Goal: Task Accomplishment & Management: Manage account settings

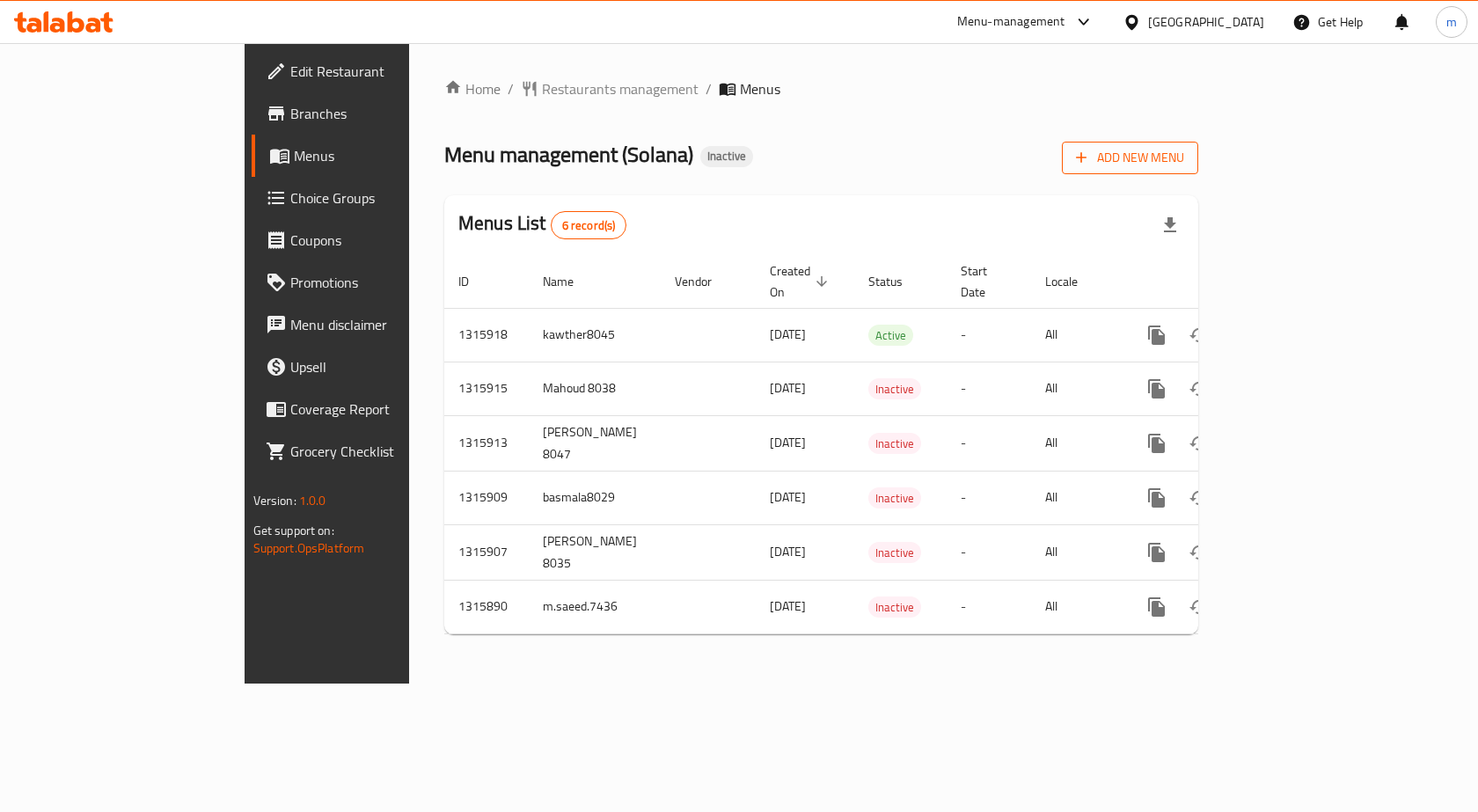
click at [1184, 161] on span "Add New Menu" at bounding box center [1130, 157] width 108 height 22
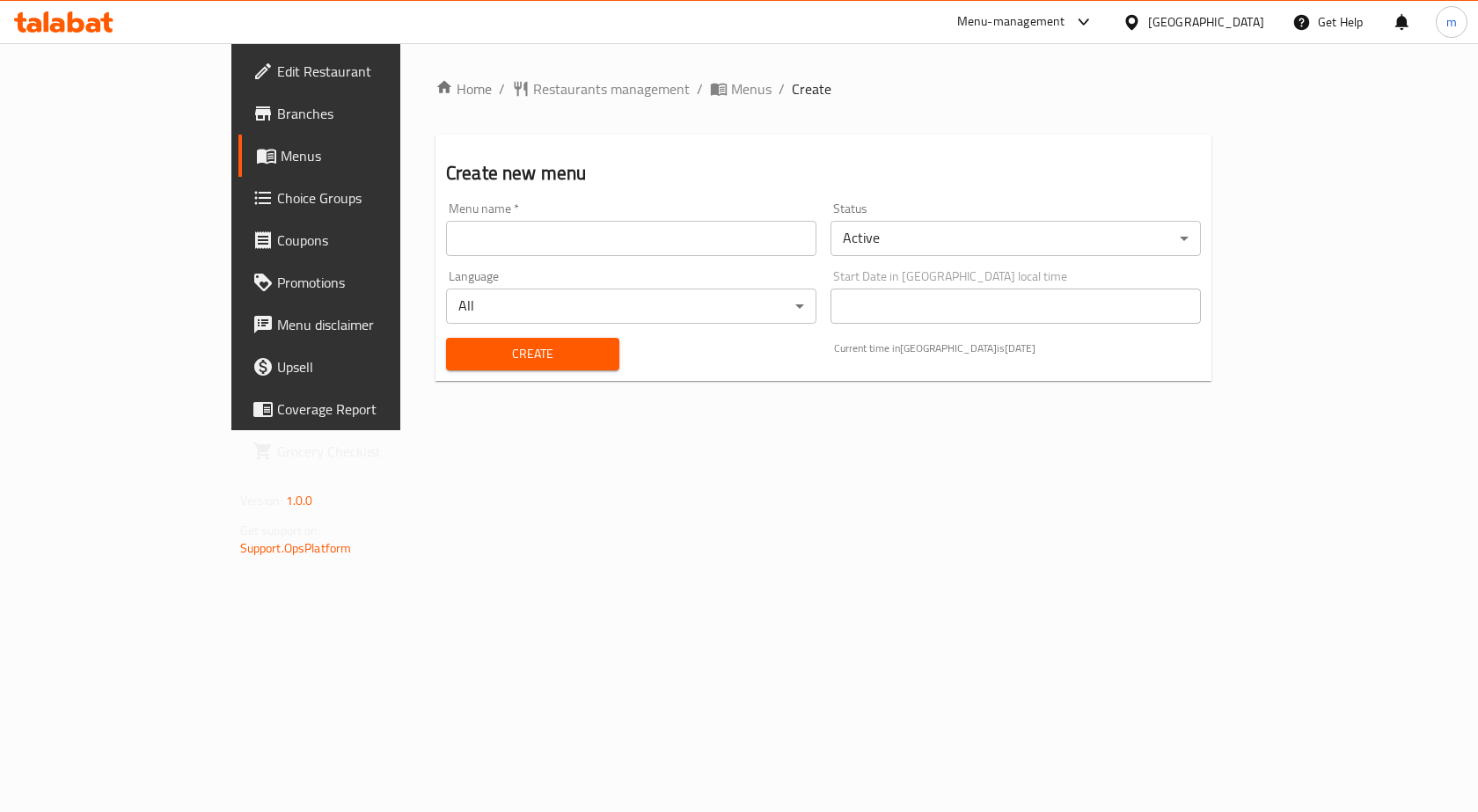
click at [756, 244] on input "text" at bounding box center [631, 237] width 370 height 35
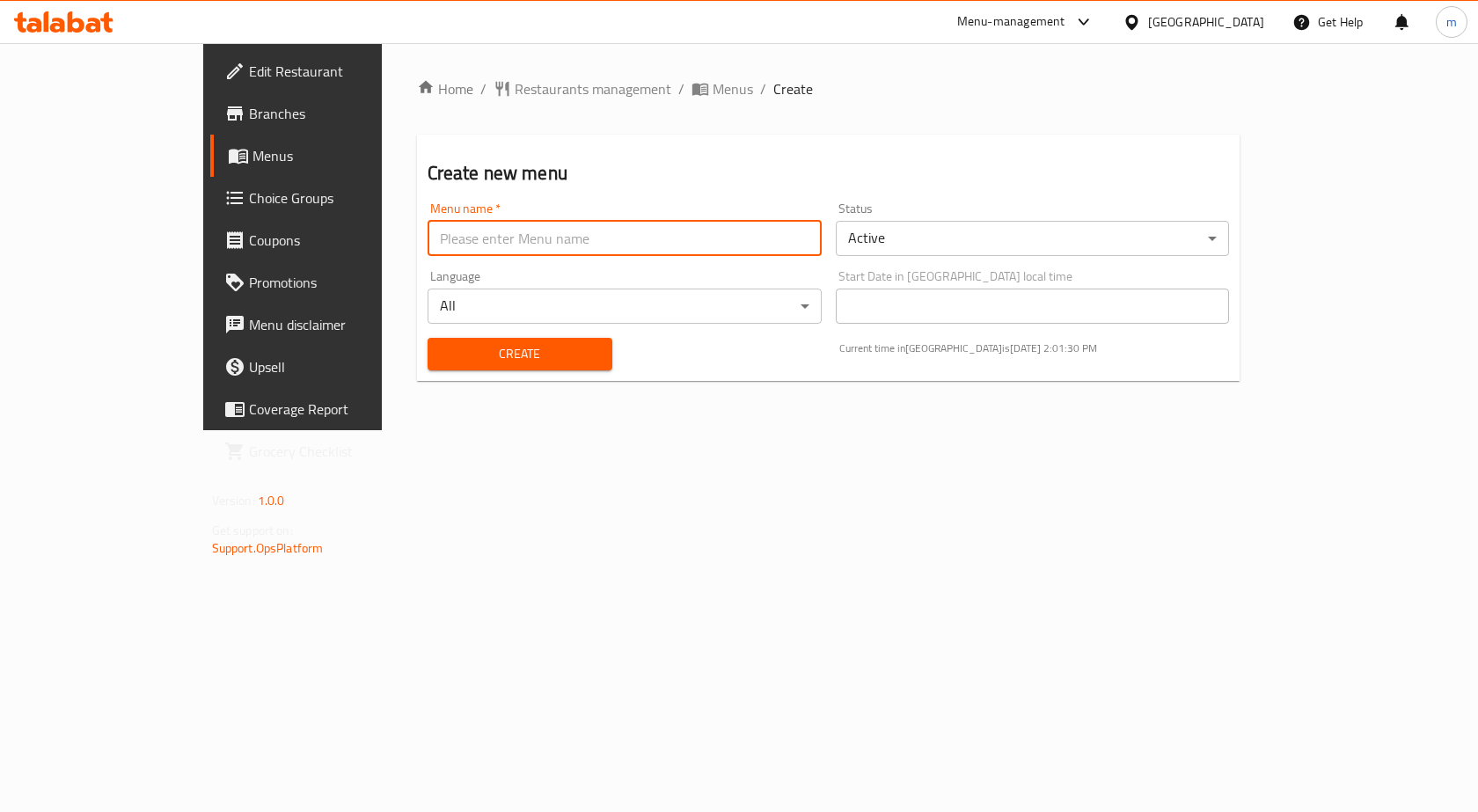
type input "Mohamed Ashraf.8042"
click at [446, 345] on span "Create" at bounding box center [519, 353] width 157 height 22
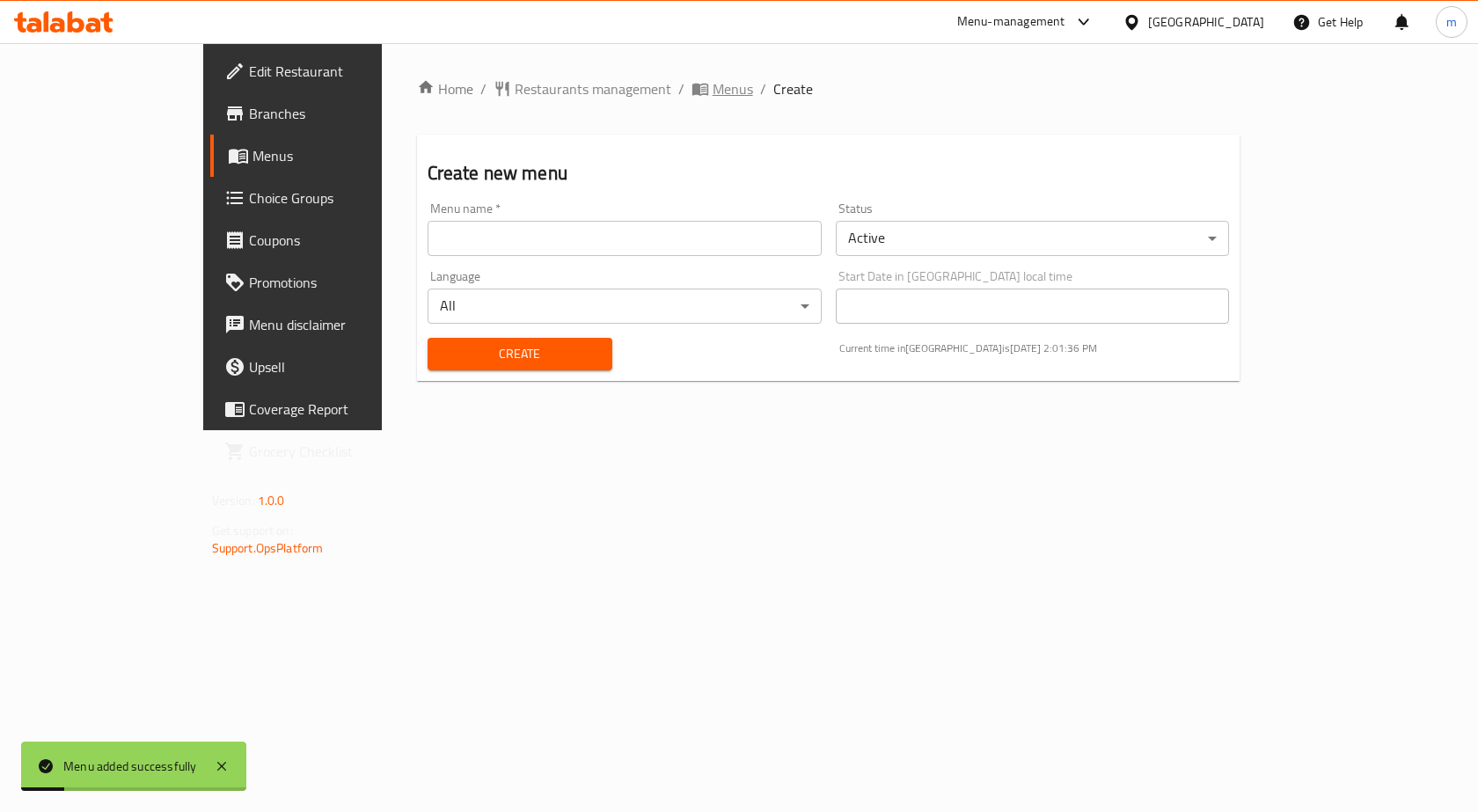
click at [691, 99] on span "Menus" at bounding box center [722, 88] width 62 height 21
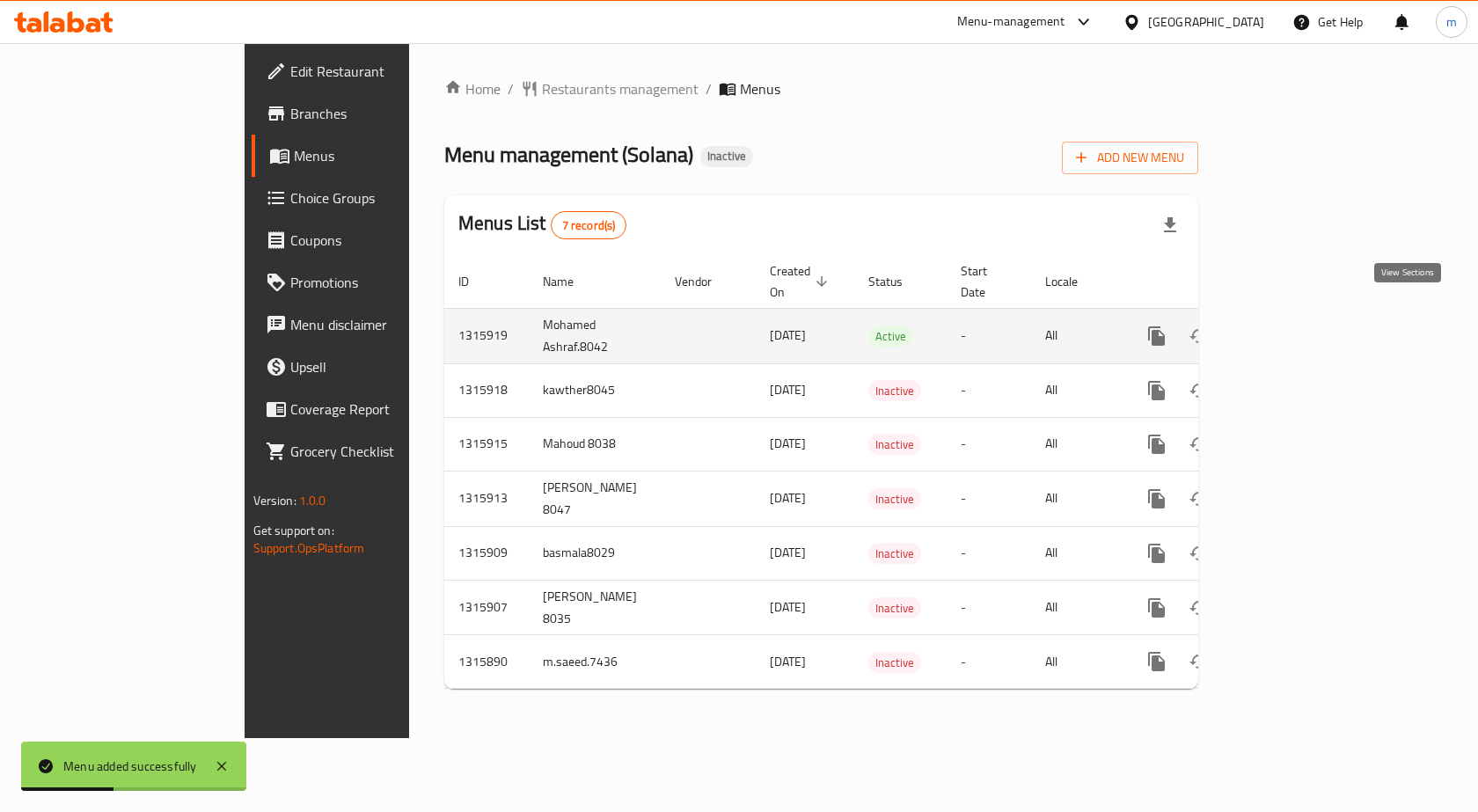
click at [1291, 328] on icon "enhanced table" at bounding box center [1284, 335] width 16 height 16
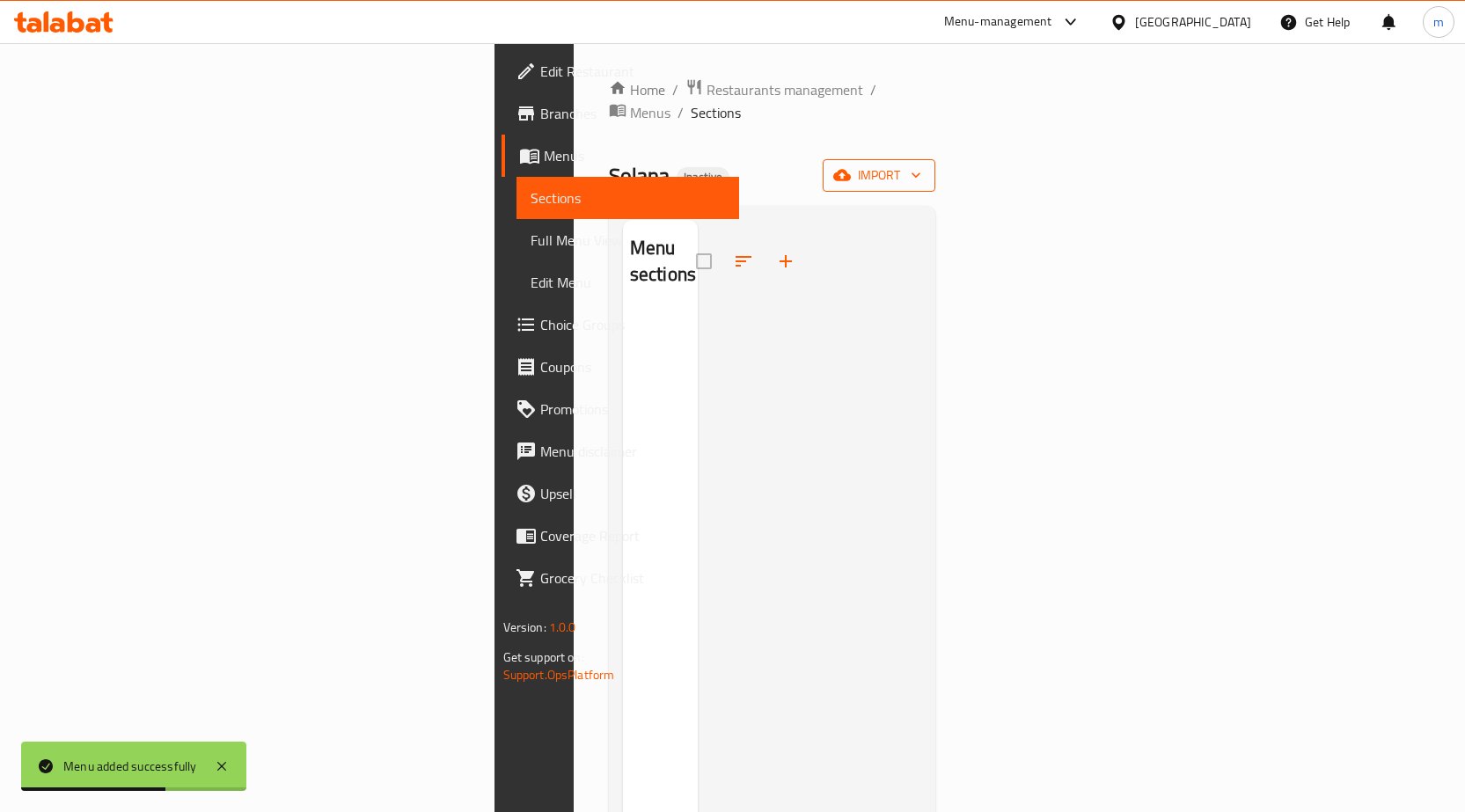
click at [921, 164] on span "import" at bounding box center [879, 175] width 85 height 22
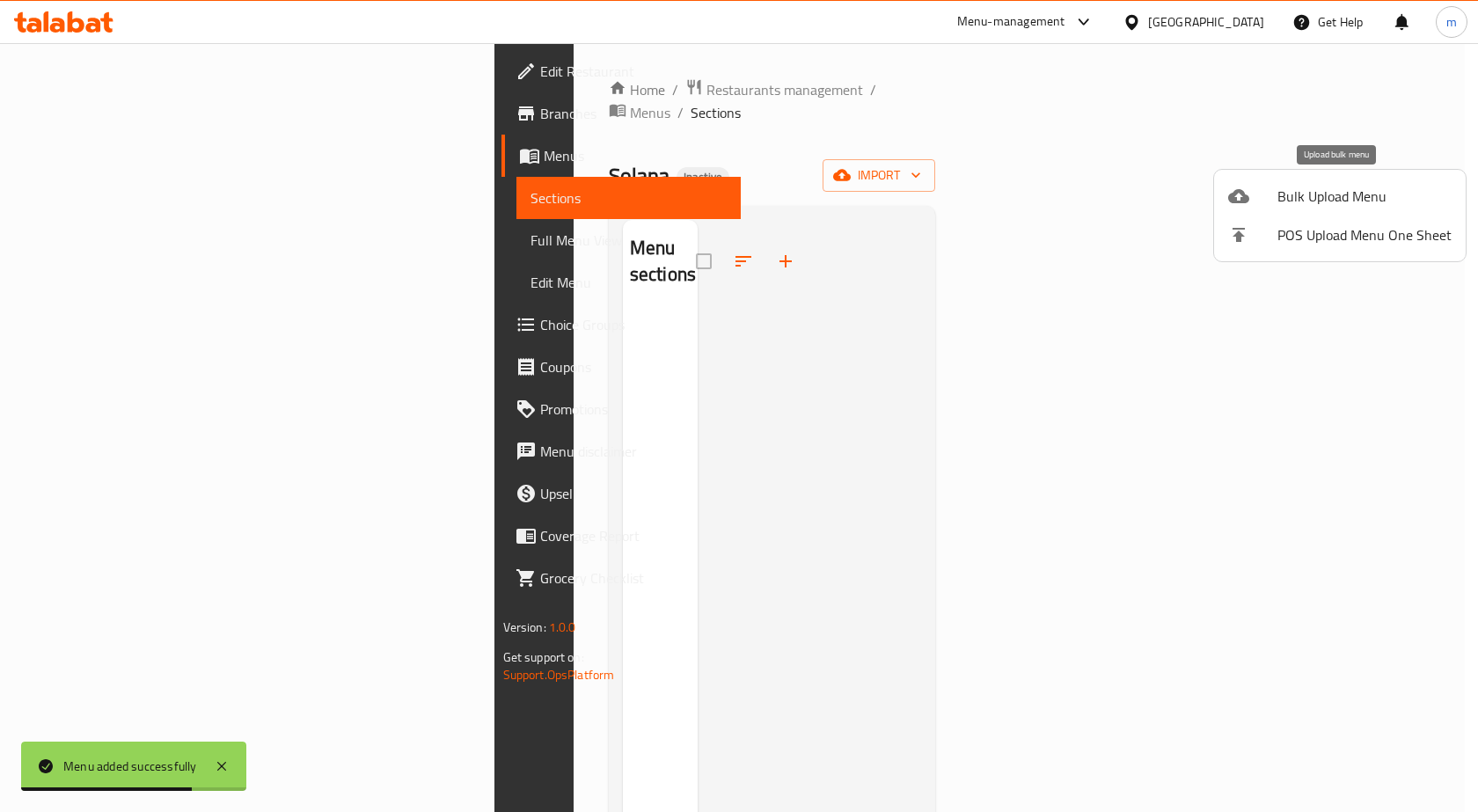
click at [1366, 188] on span "Bulk Upload Menu" at bounding box center [1364, 196] width 175 height 21
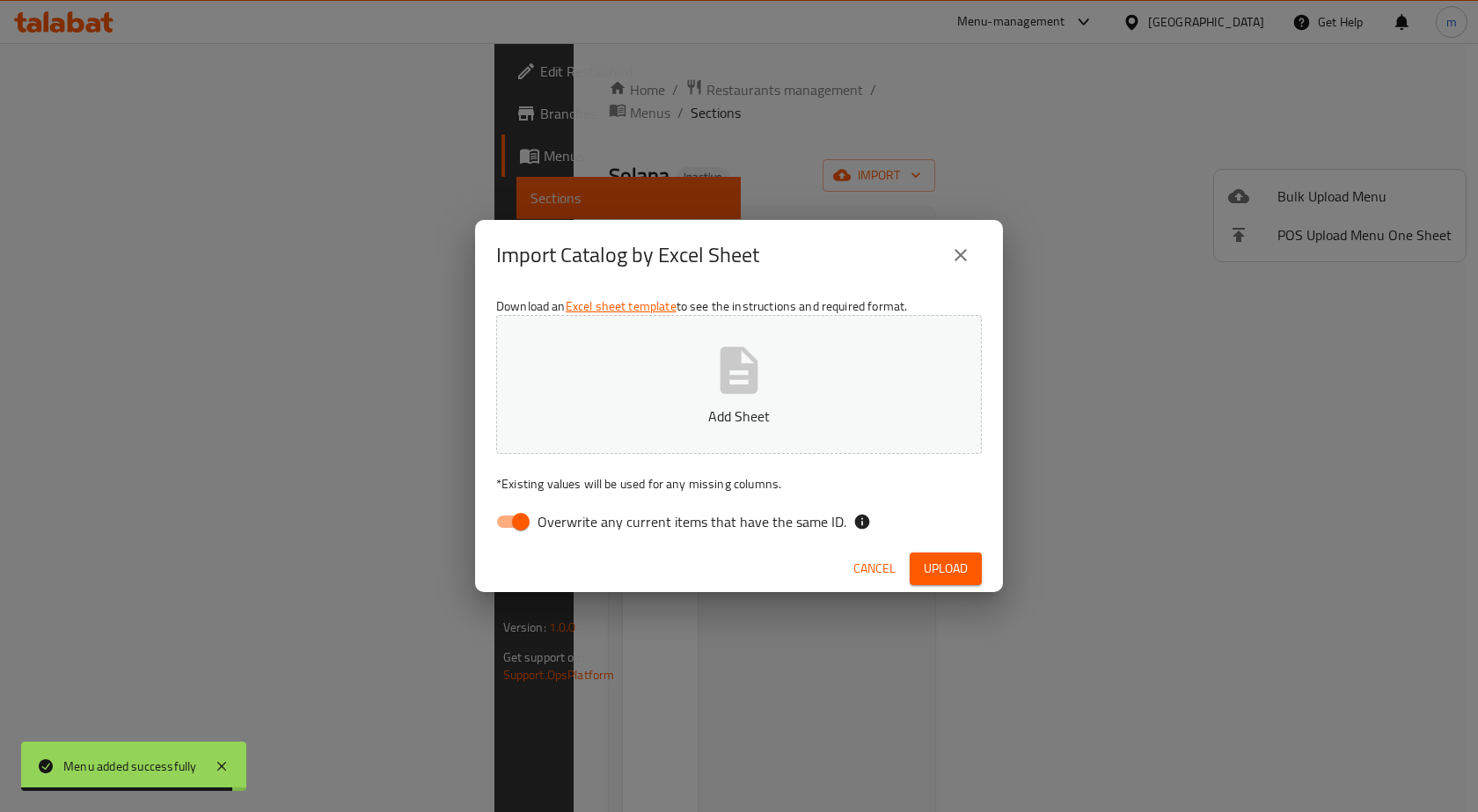
click at [528, 524] on input "Overwrite any current items that have the same ID." at bounding box center [520, 522] width 100 height 34
checkbox input "false"
click at [747, 410] on p "Add Sheet" at bounding box center [738, 416] width 431 height 21
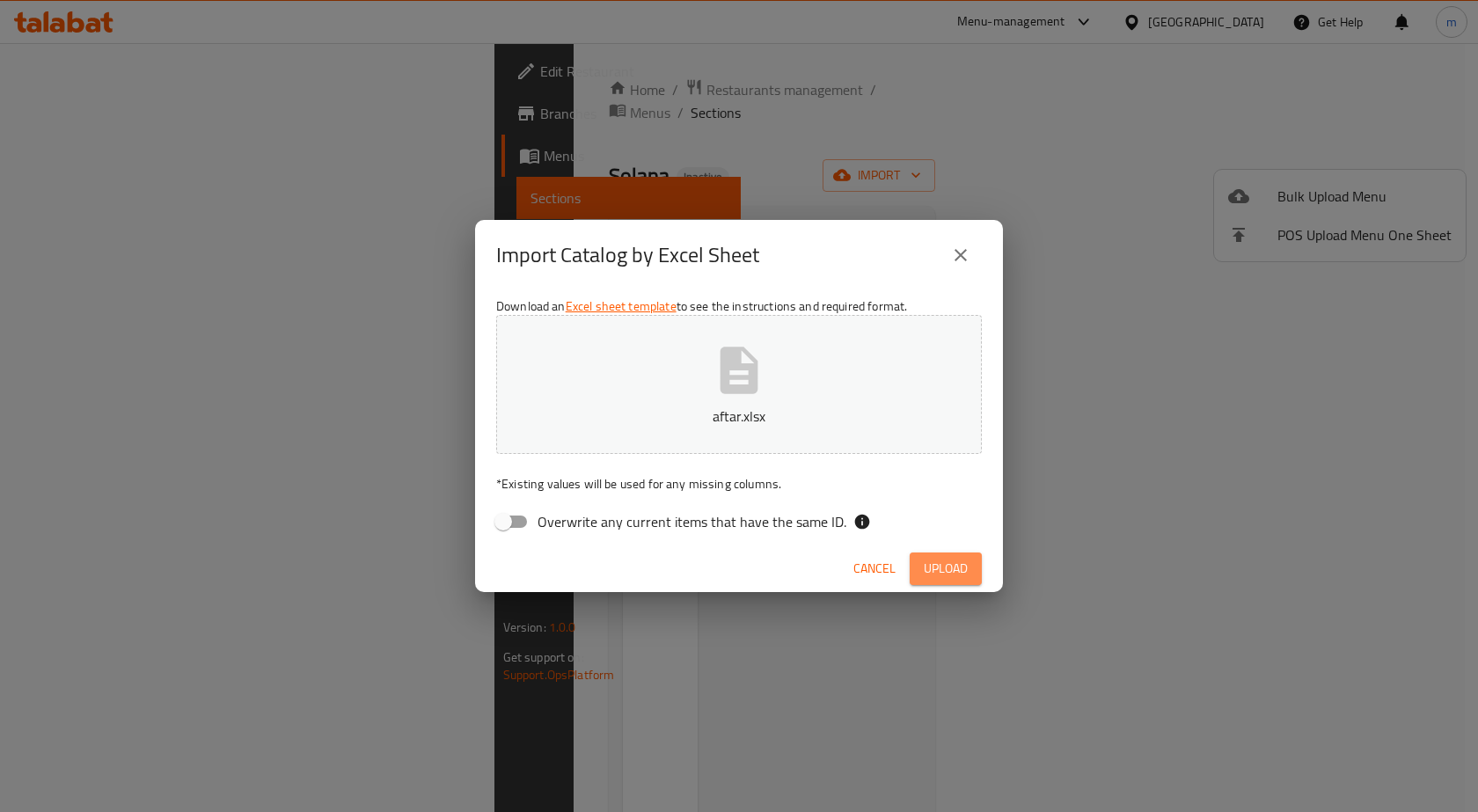
click at [948, 561] on span "Upload" at bounding box center [946, 568] width 44 height 22
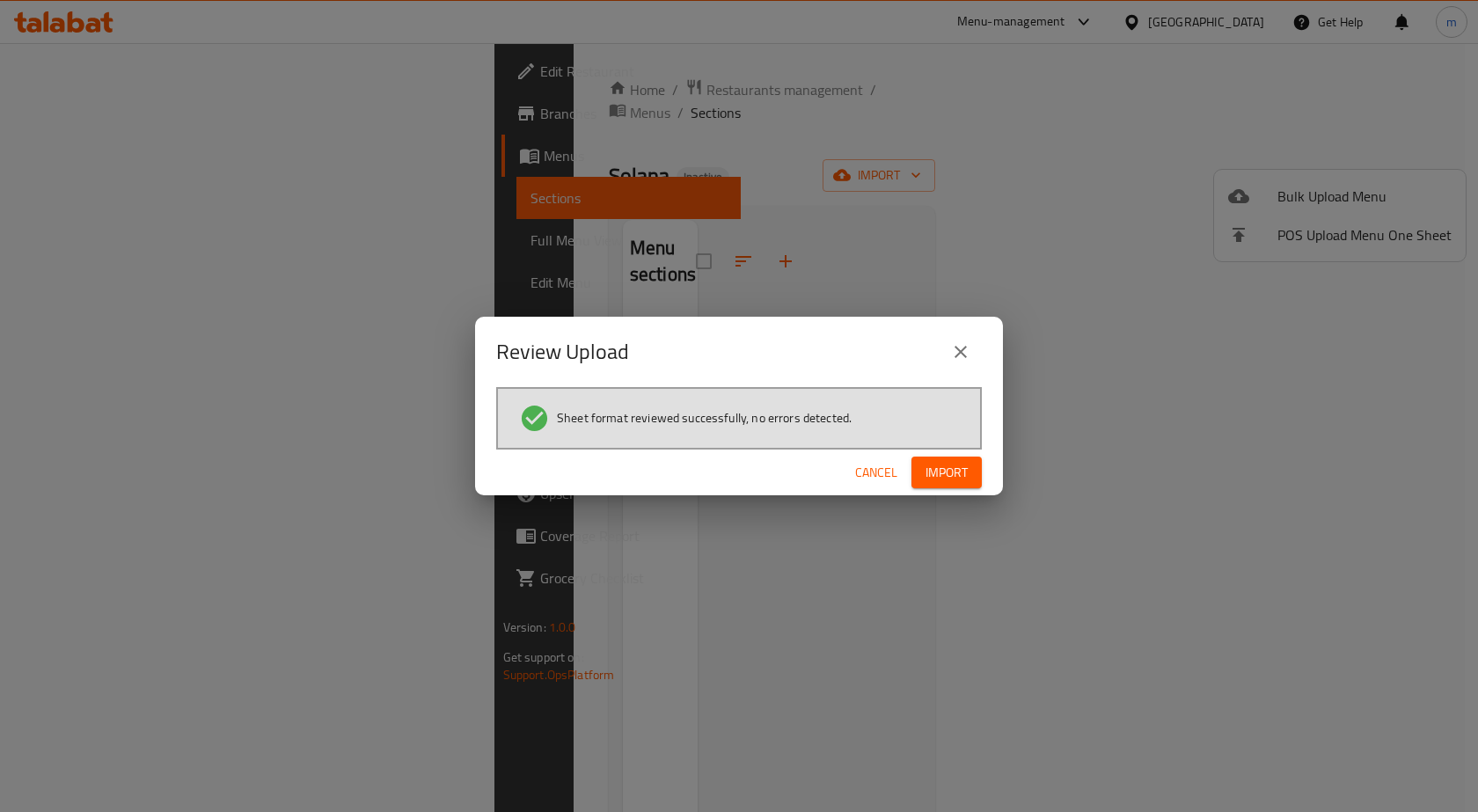
click at [948, 474] on span "Import" at bounding box center [947, 472] width 42 height 22
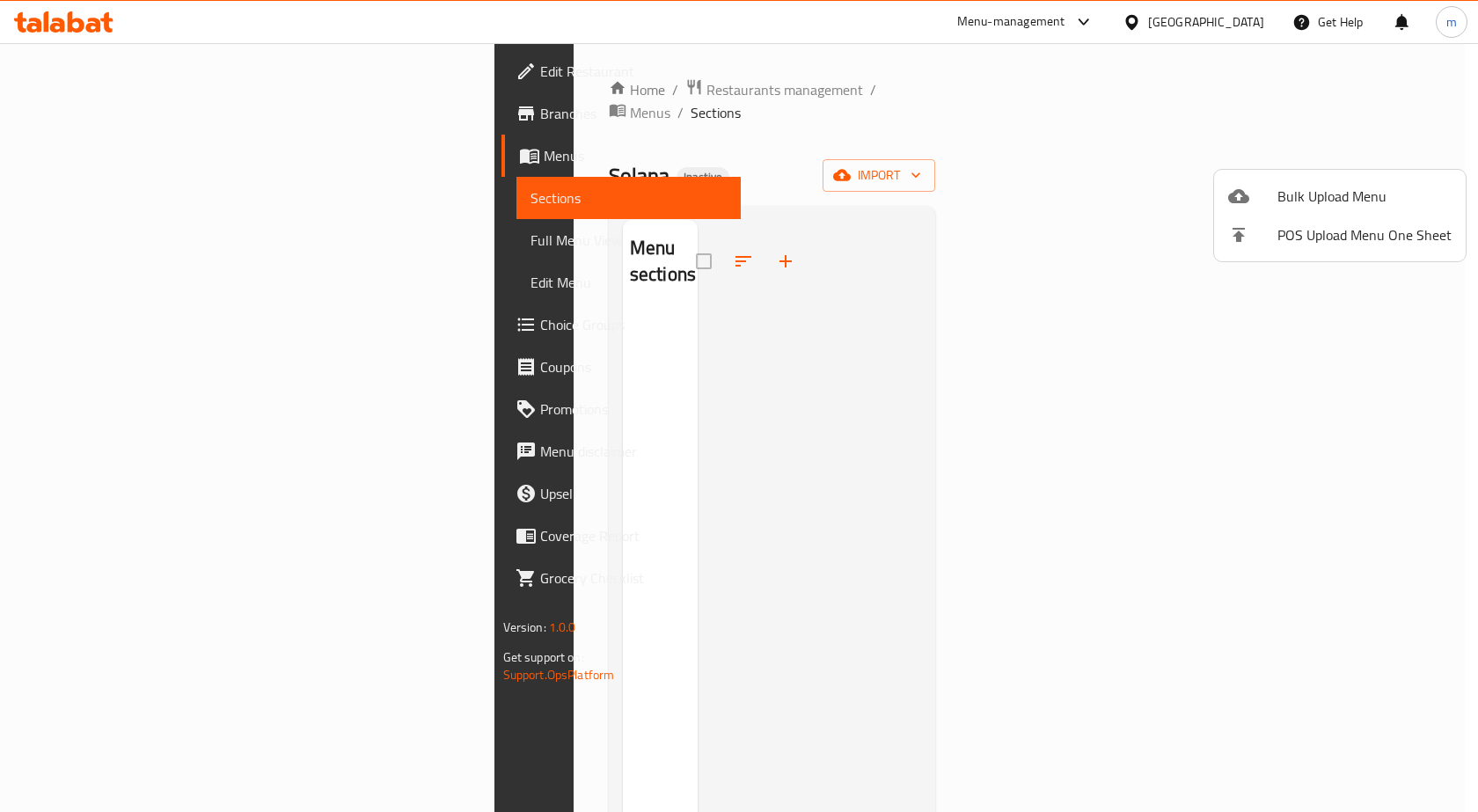
click at [171, 240] on div at bounding box center [739, 406] width 1478 height 812
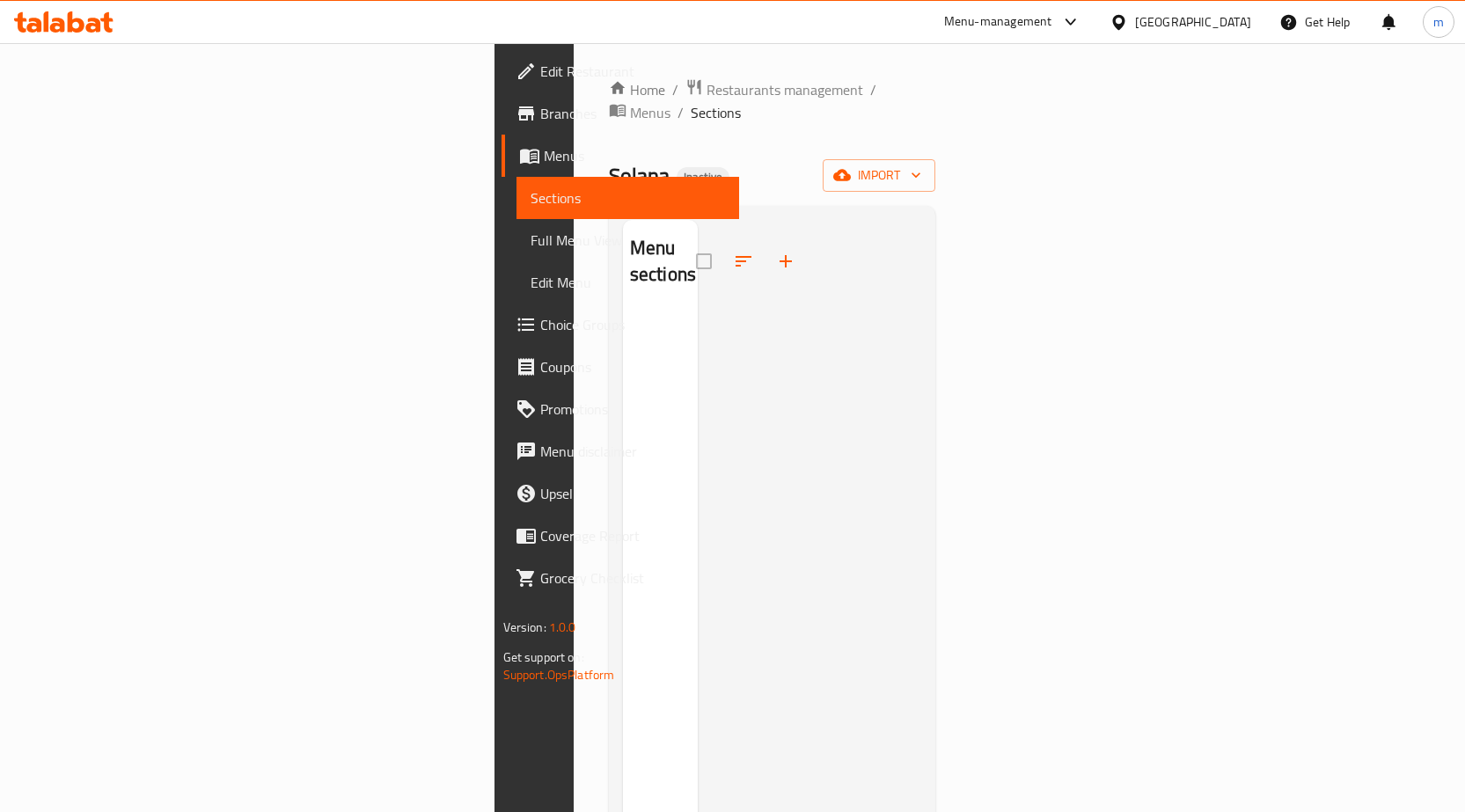
click at [531, 237] on span "Full Menu View" at bounding box center [627, 240] width 194 height 21
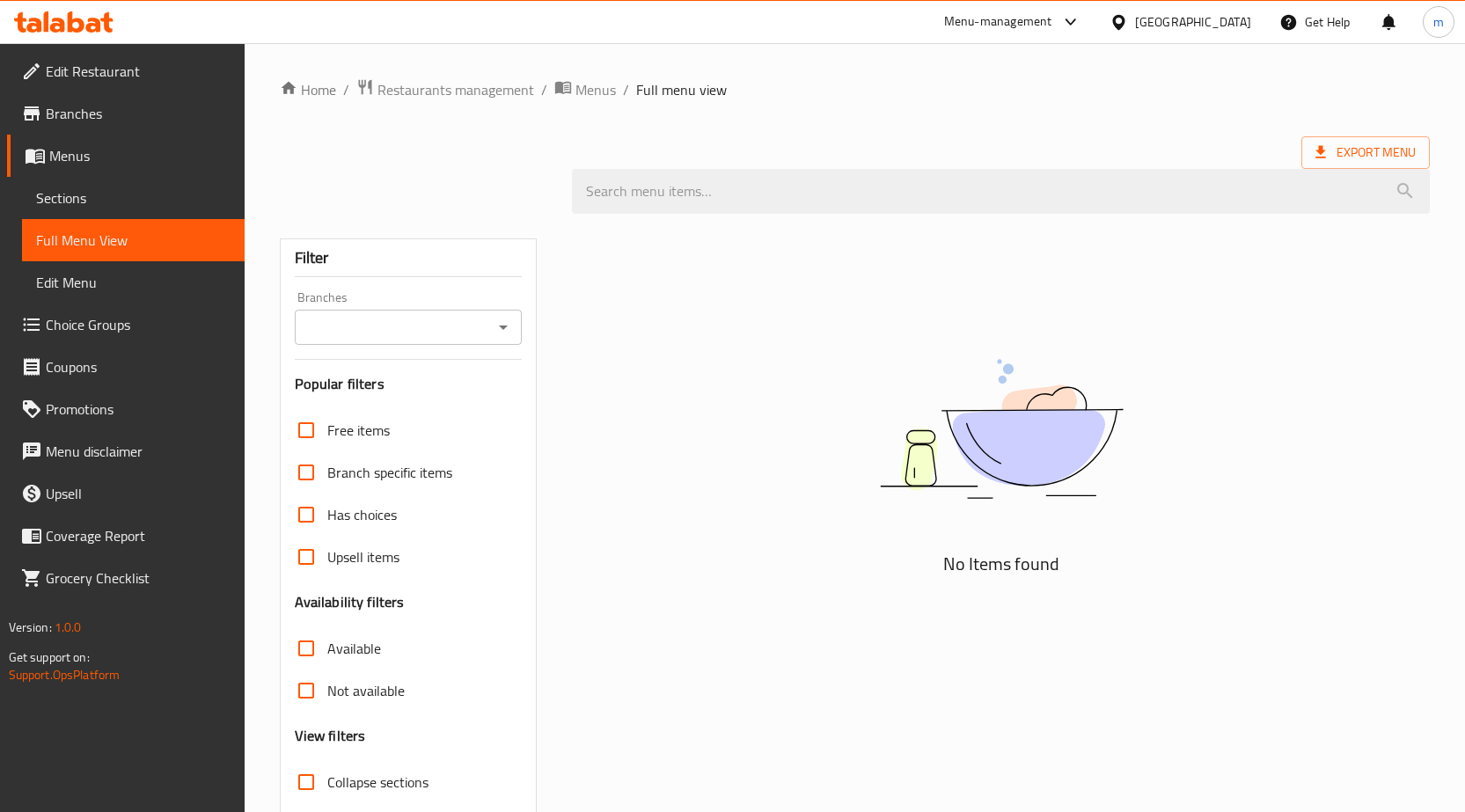
click at [132, 237] on span "Full Menu View" at bounding box center [132, 240] width 194 height 21
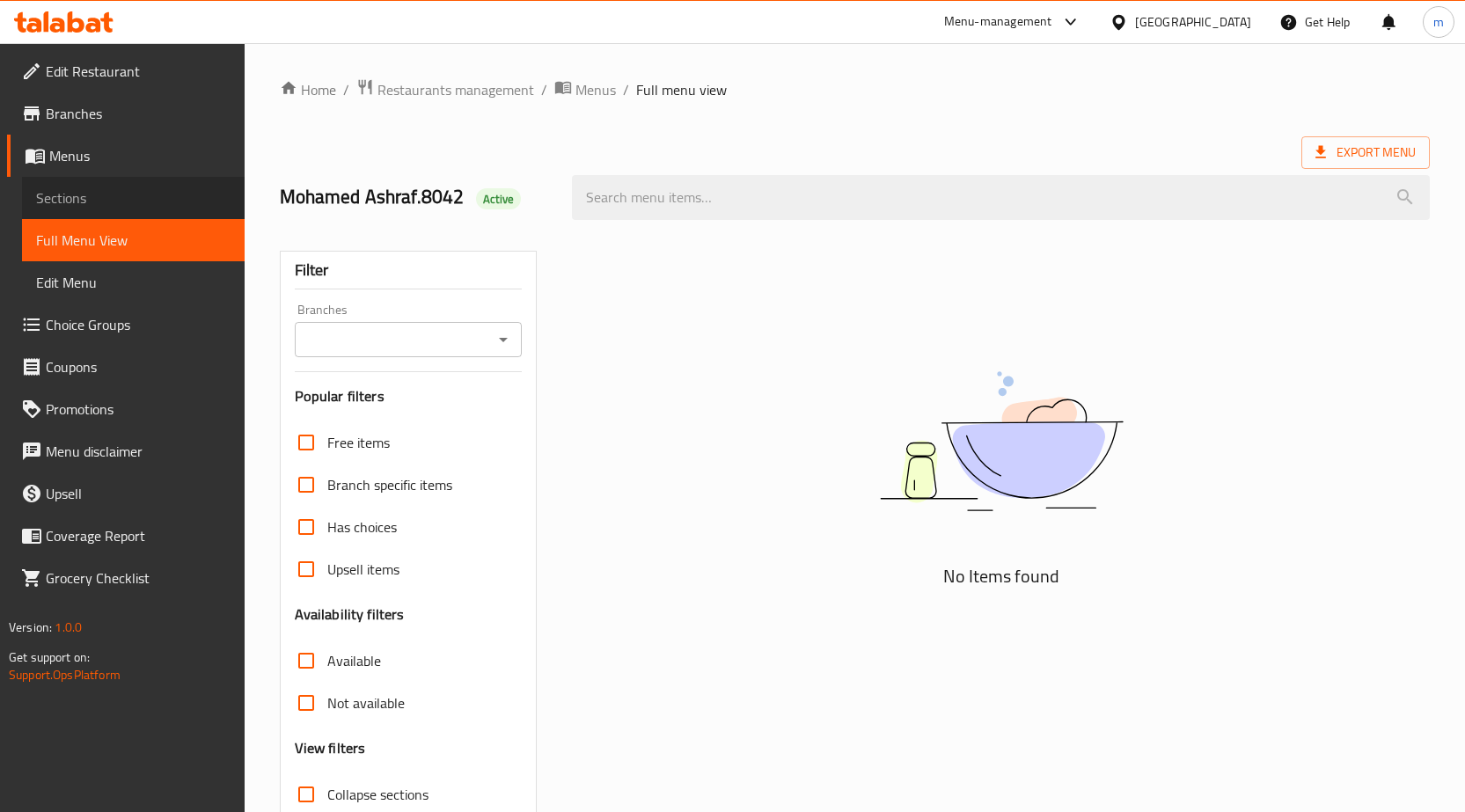
click at [146, 207] on span "Sections" at bounding box center [132, 198] width 194 height 21
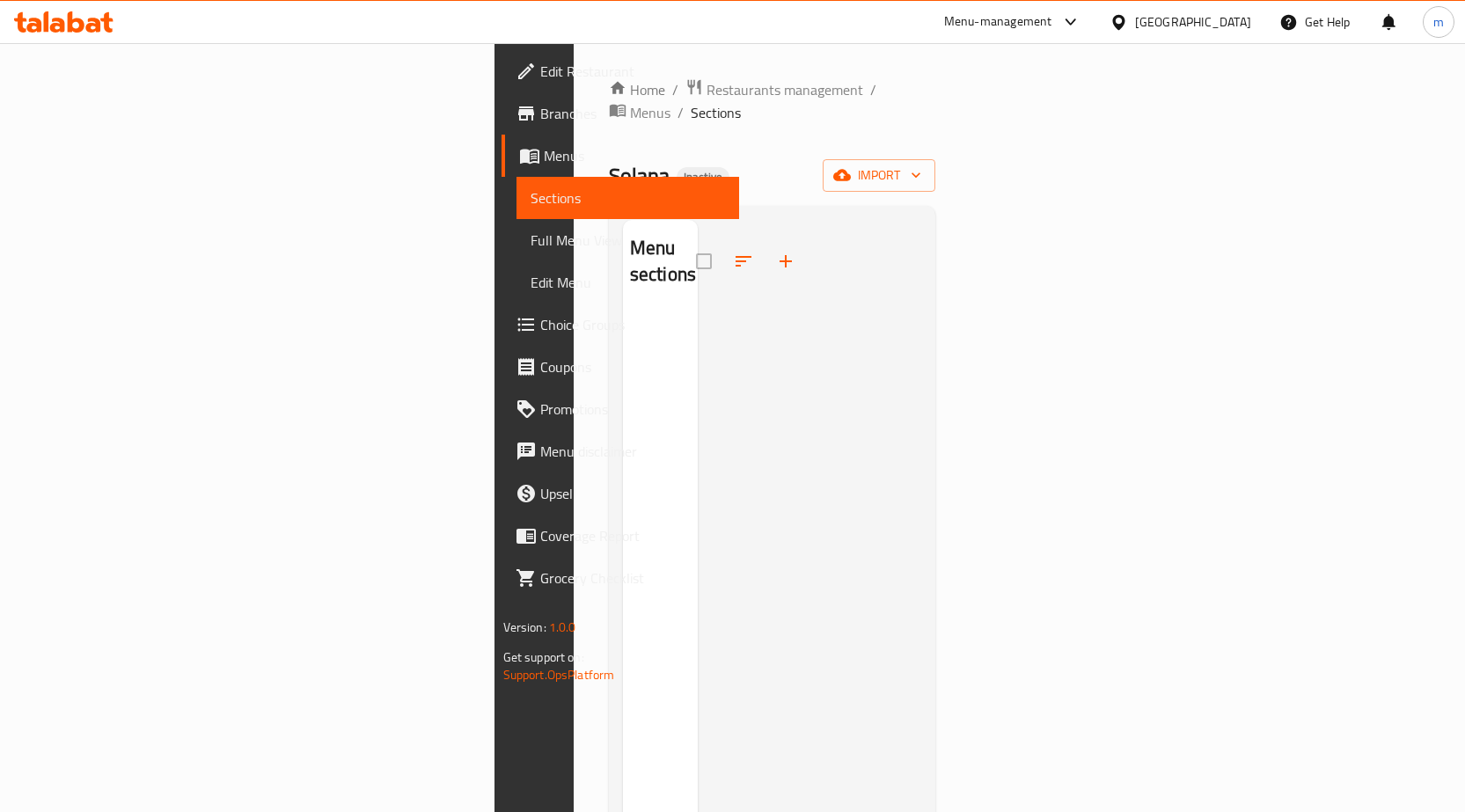
click at [531, 237] on span "Full Menu View" at bounding box center [627, 240] width 194 height 21
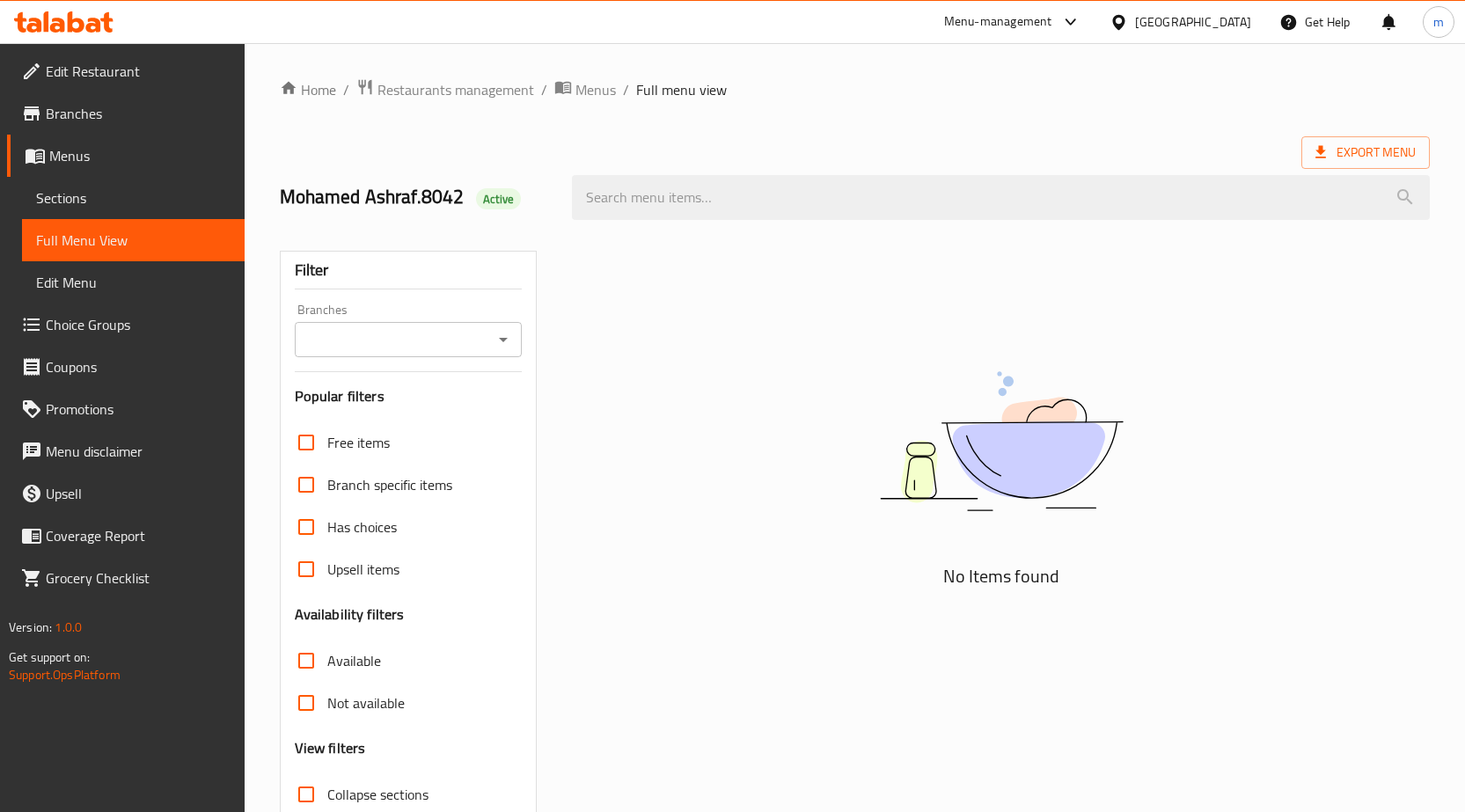
click at [196, 201] on span "Sections" at bounding box center [132, 198] width 194 height 21
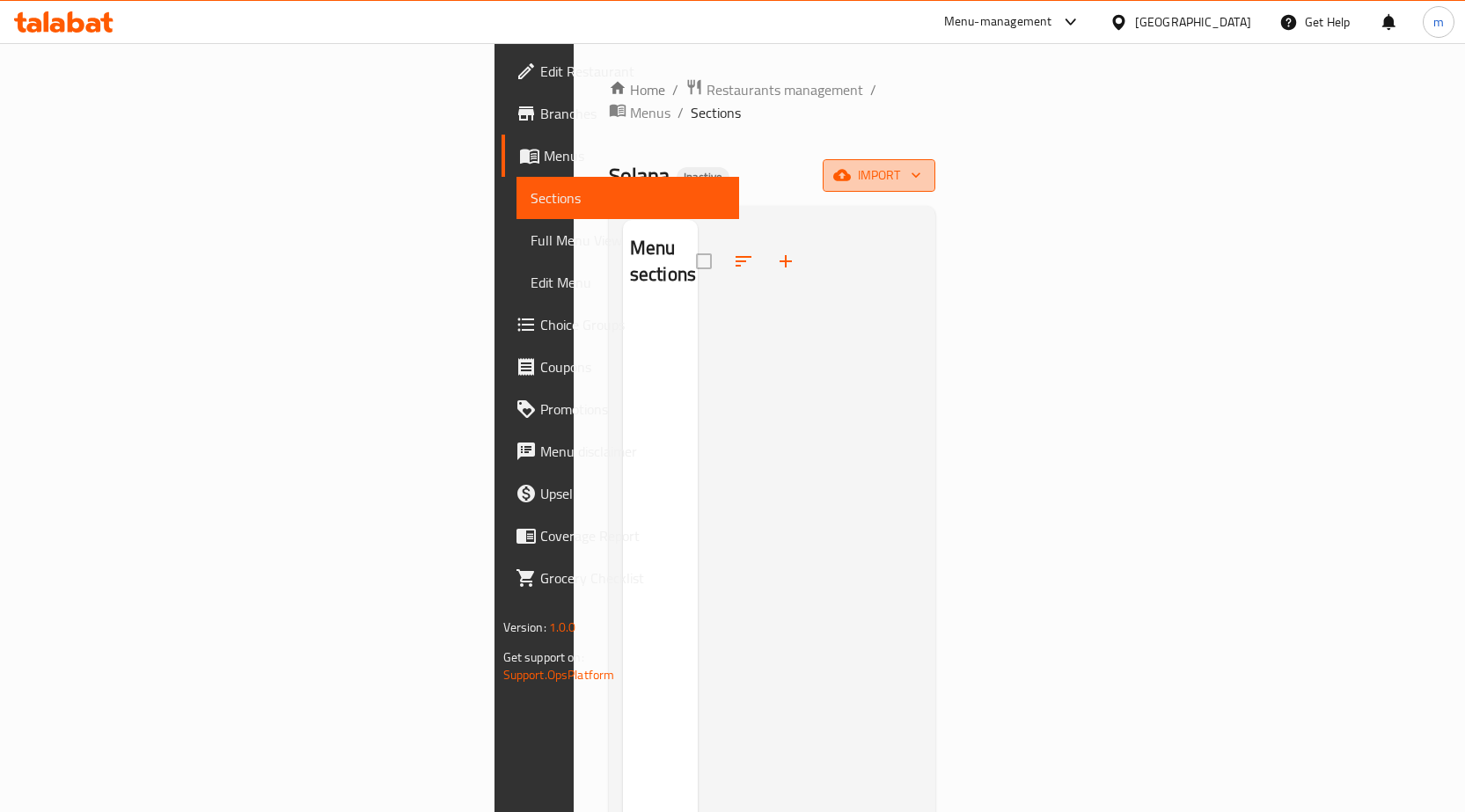
click at [921, 164] on span "import" at bounding box center [879, 175] width 85 height 22
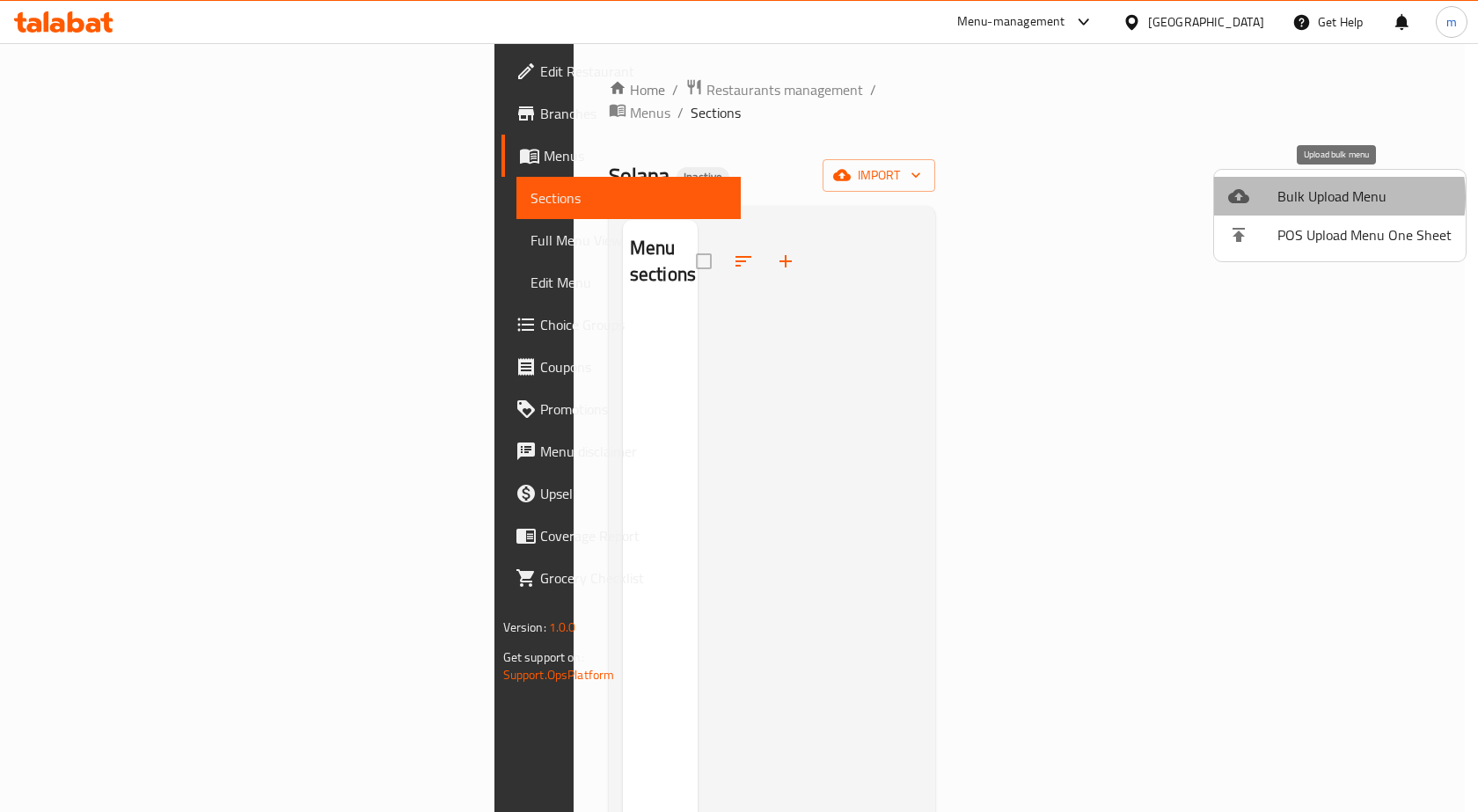
click at [1320, 197] on span "Bulk Upload Menu" at bounding box center [1364, 196] width 175 height 21
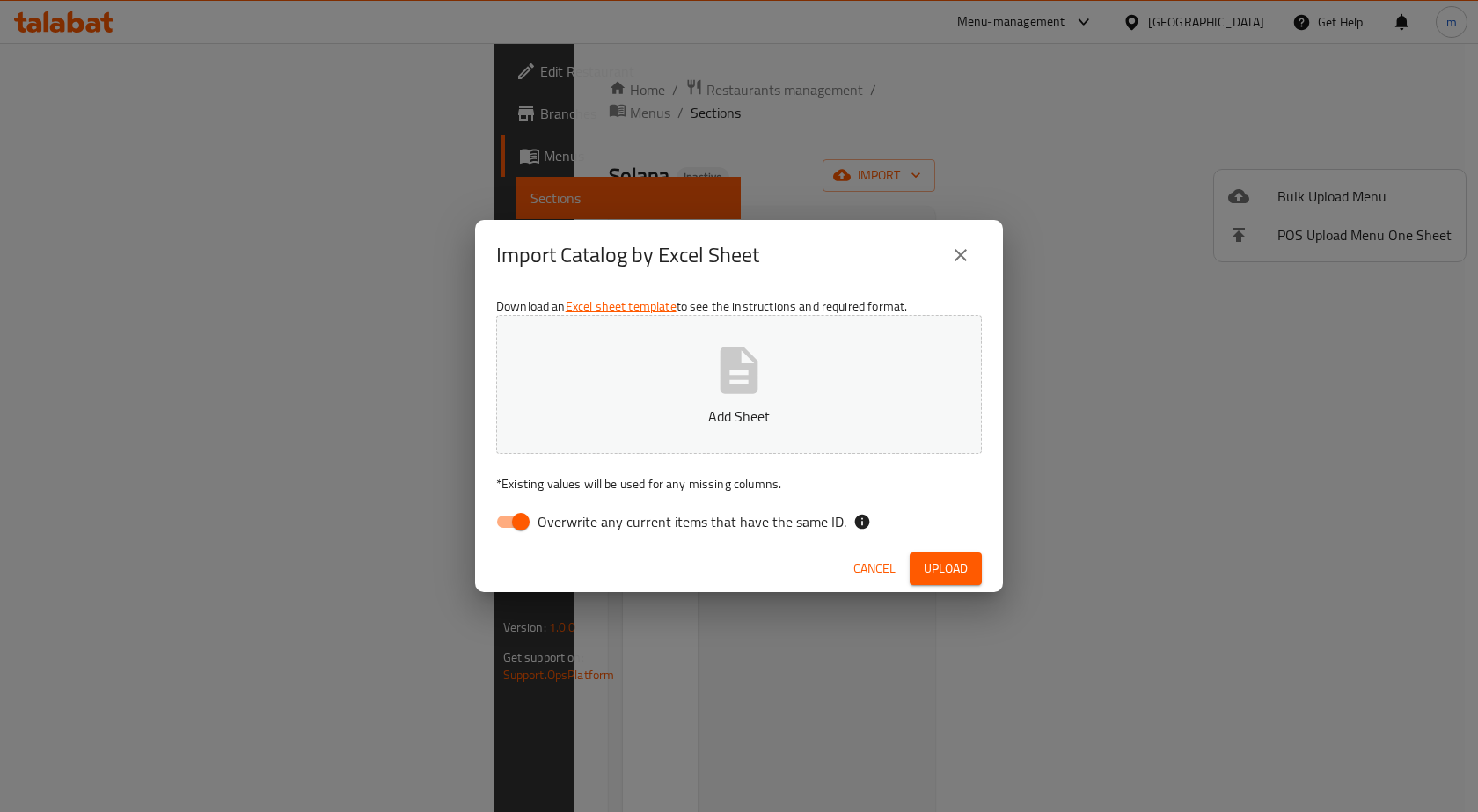
click at [519, 517] on input "Overwrite any current items that have the same ID." at bounding box center [520, 522] width 100 height 34
checkbox input "false"
click at [704, 387] on button "Add Sheet" at bounding box center [738, 384] width 485 height 139
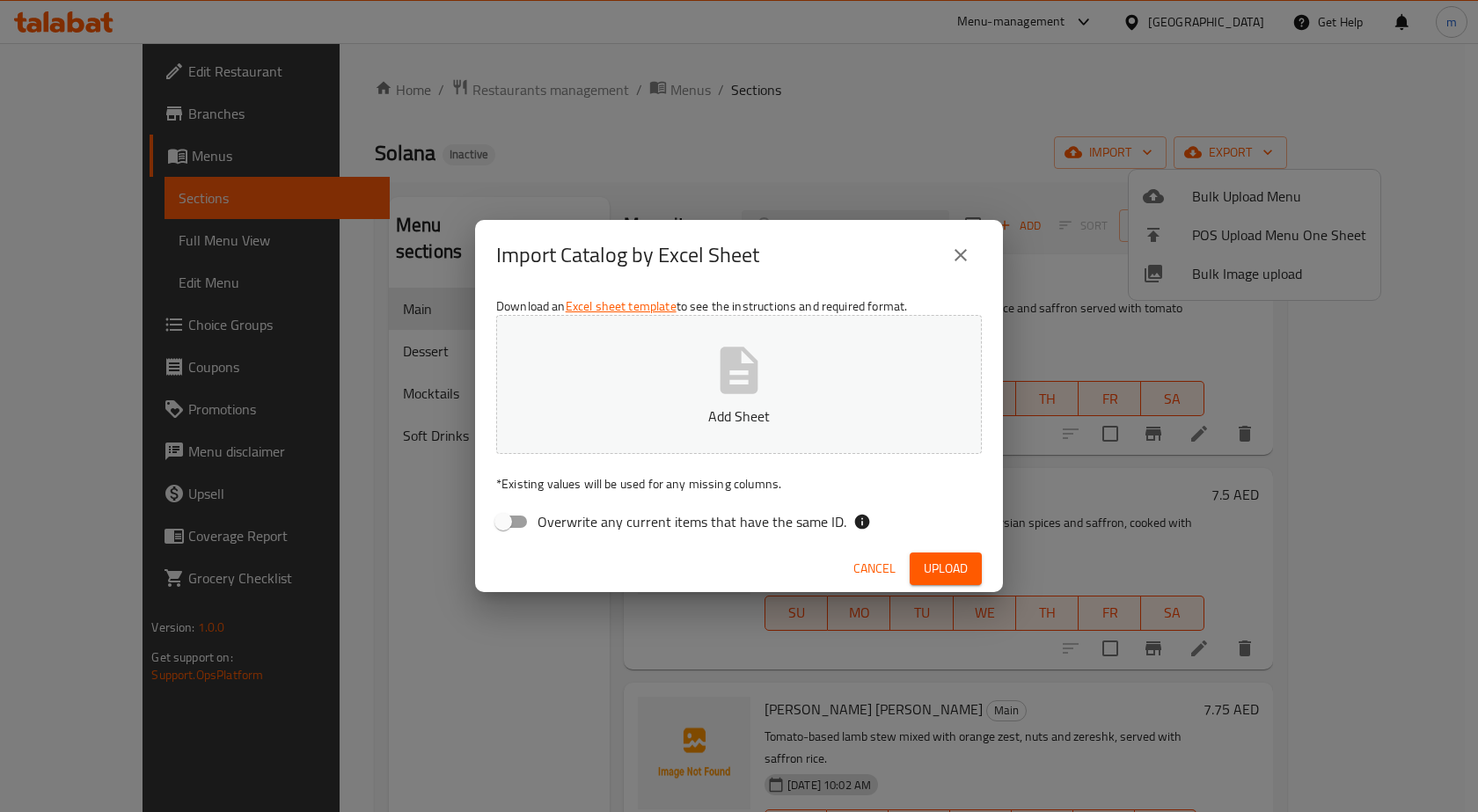
click at [964, 247] on icon "close" at bounding box center [961, 254] width 21 height 21
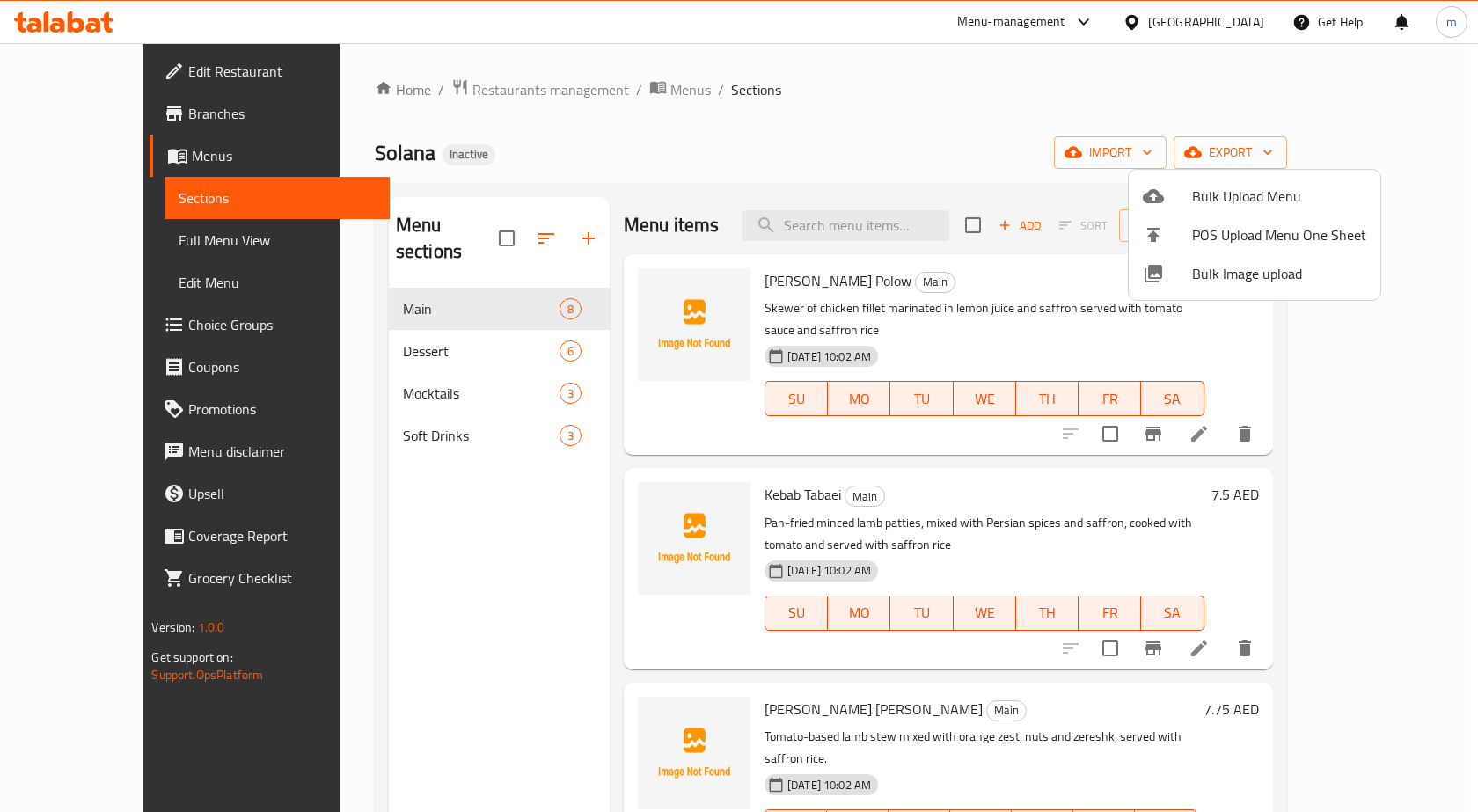
click at [132, 238] on div at bounding box center [739, 406] width 1478 height 812
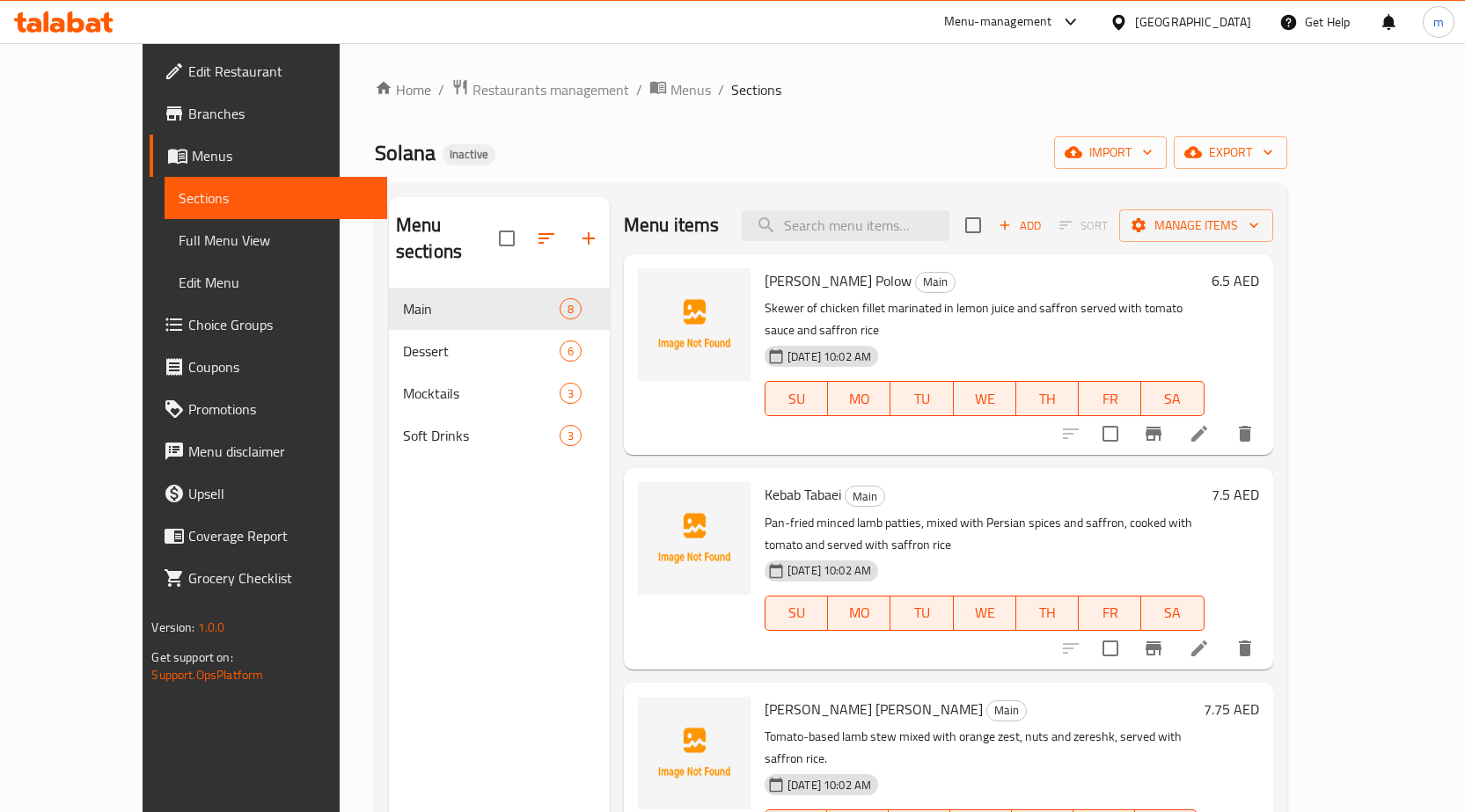
click at [178, 240] on span "Full Menu View" at bounding box center [275, 240] width 194 height 21
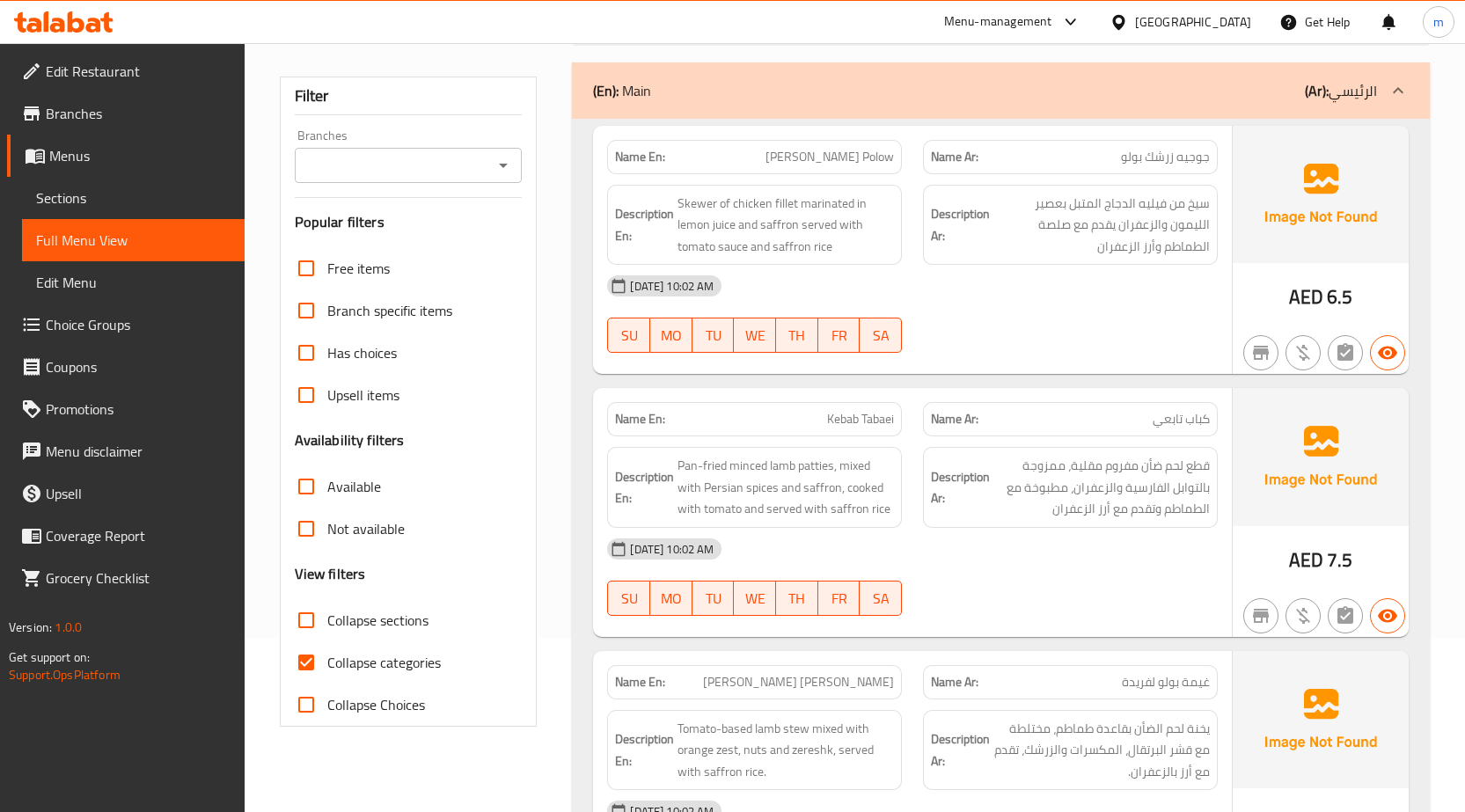
scroll to position [176, 0]
click at [300, 667] on input "Collapse categories" at bounding box center [306, 660] width 42 height 42
checkbox input "false"
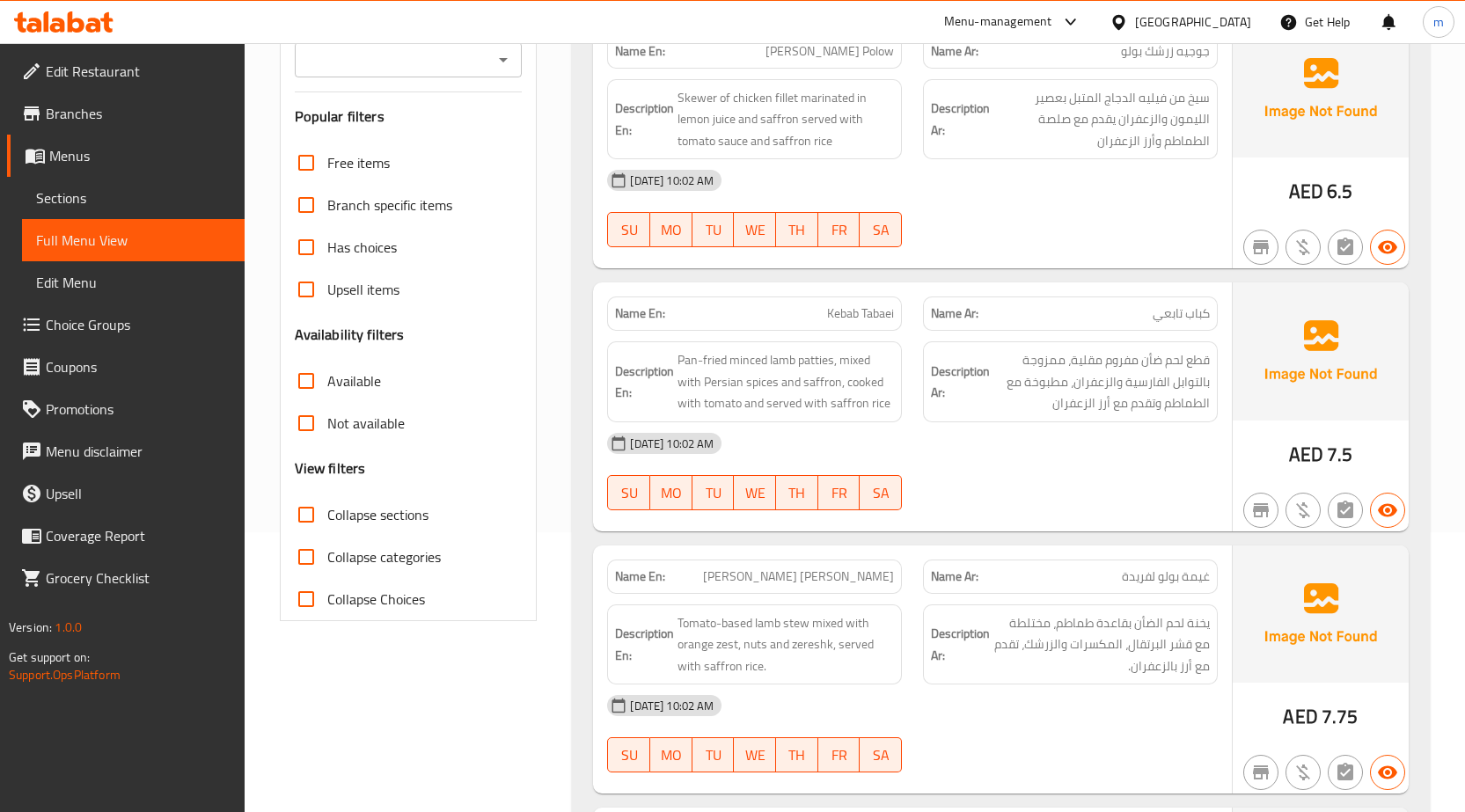
scroll to position [439, 0]
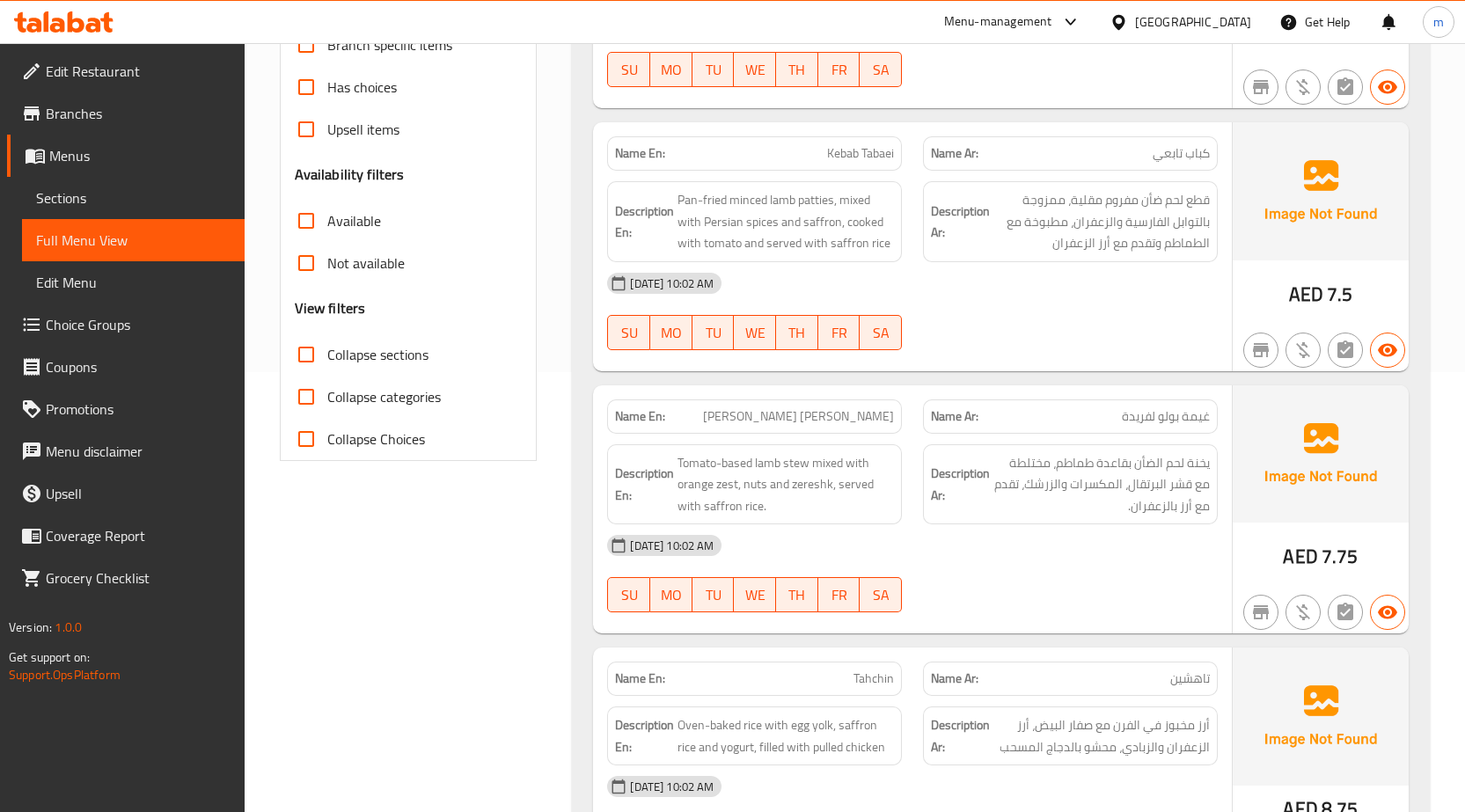
click at [1125, 155] on p "Name Ar: كباب تابعي" at bounding box center [1070, 154] width 279 height 19
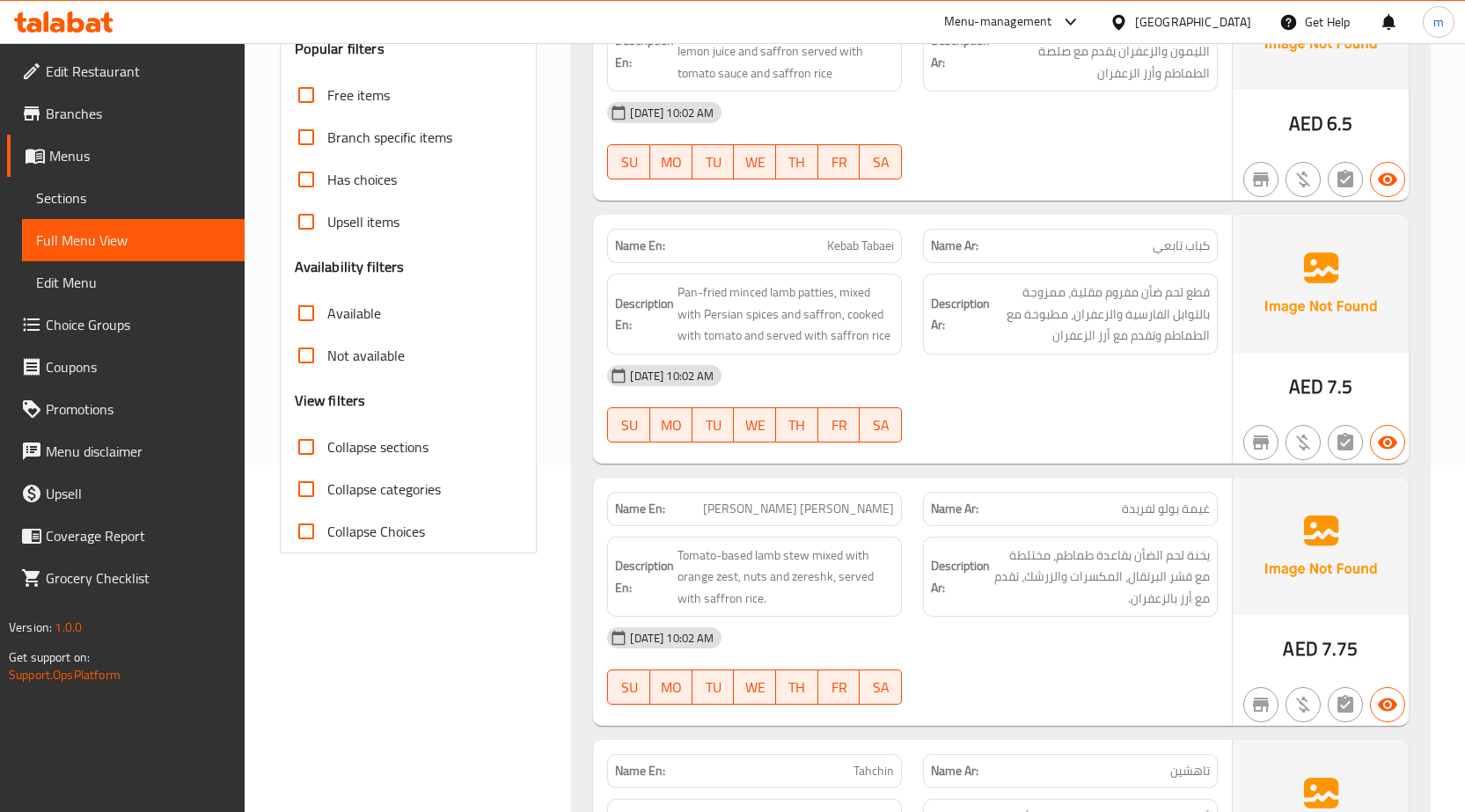
scroll to position [176, 0]
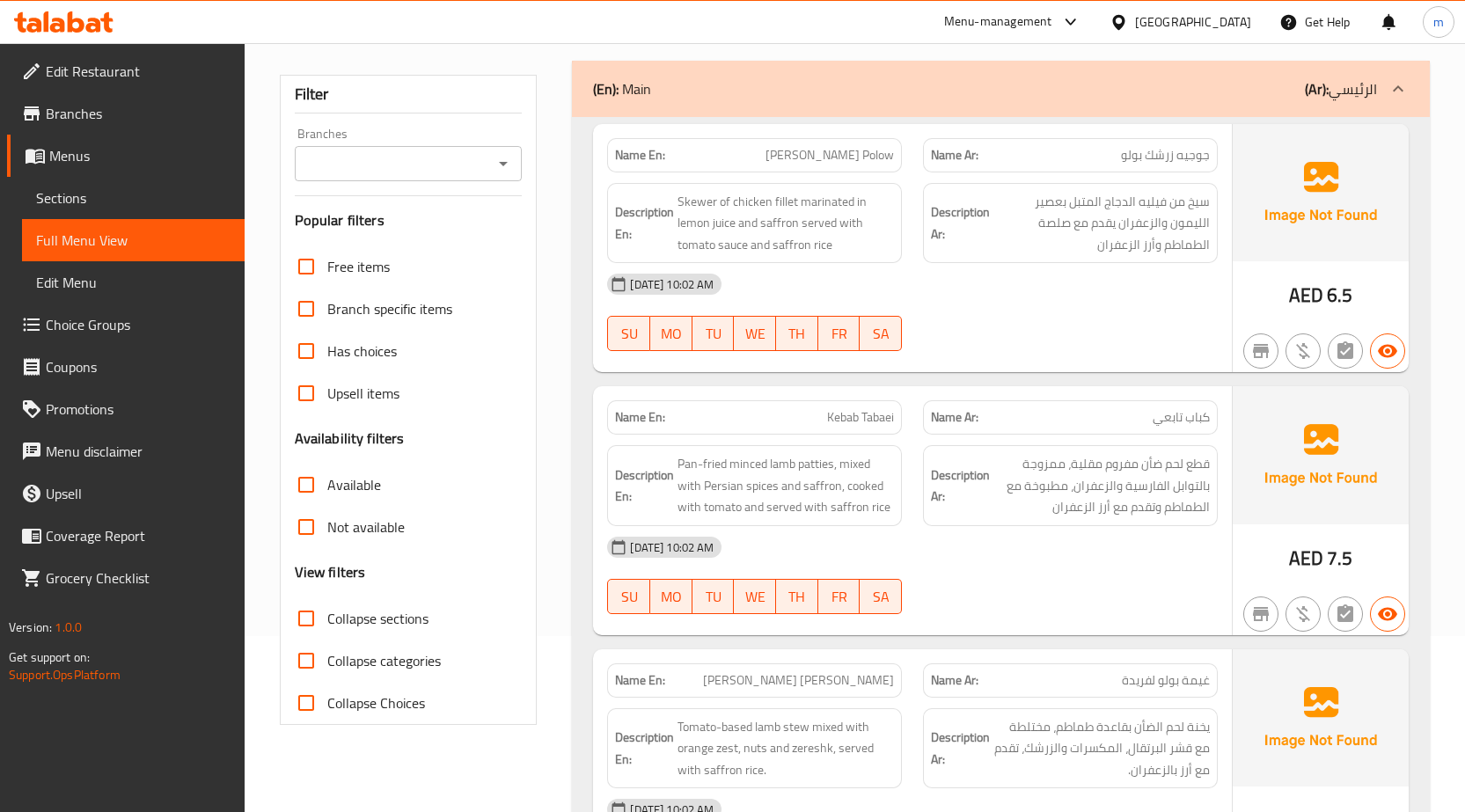
click at [128, 202] on span "Sections" at bounding box center [132, 198] width 194 height 21
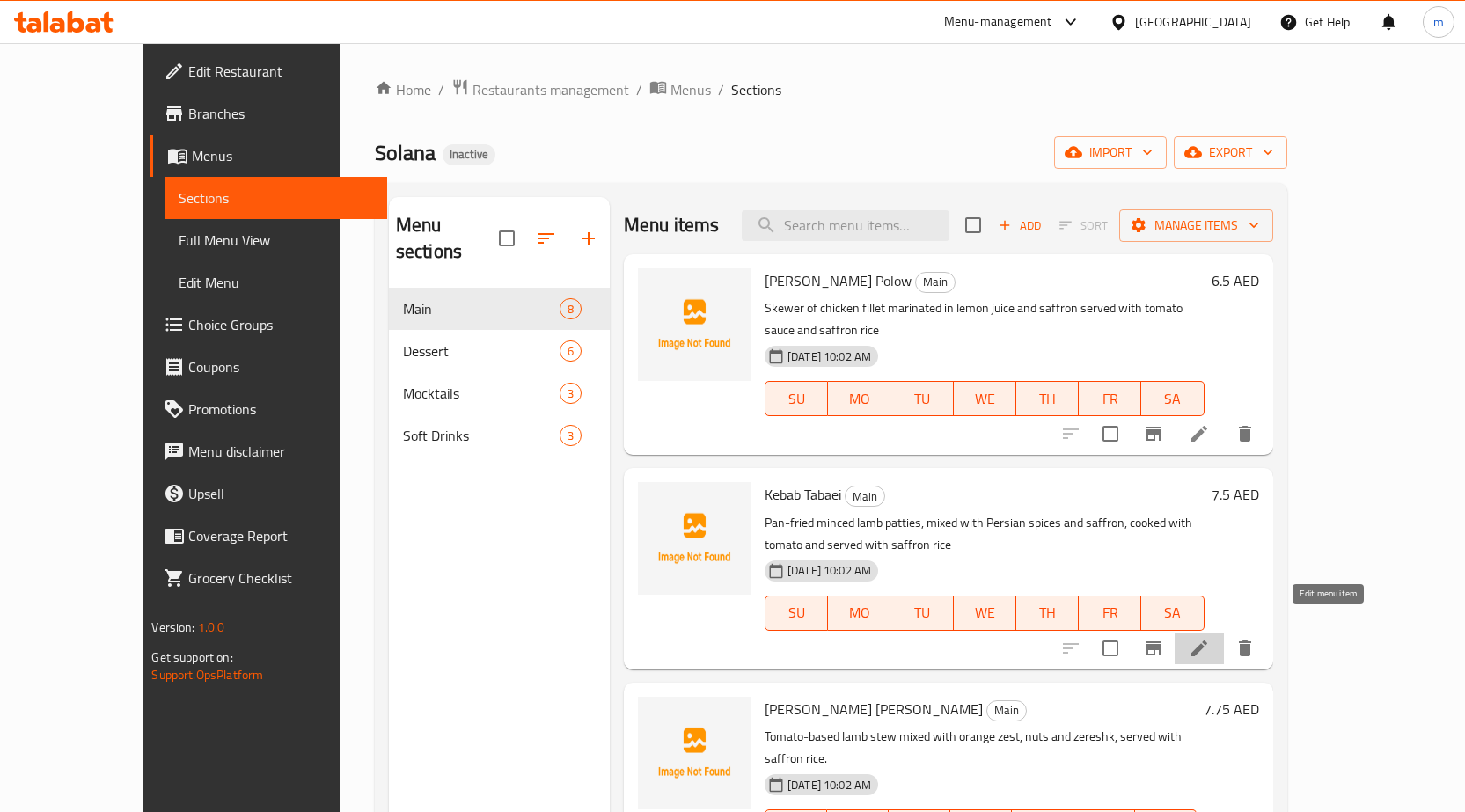
click at [1210, 637] on icon at bounding box center [1199, 648] width 21 height 21
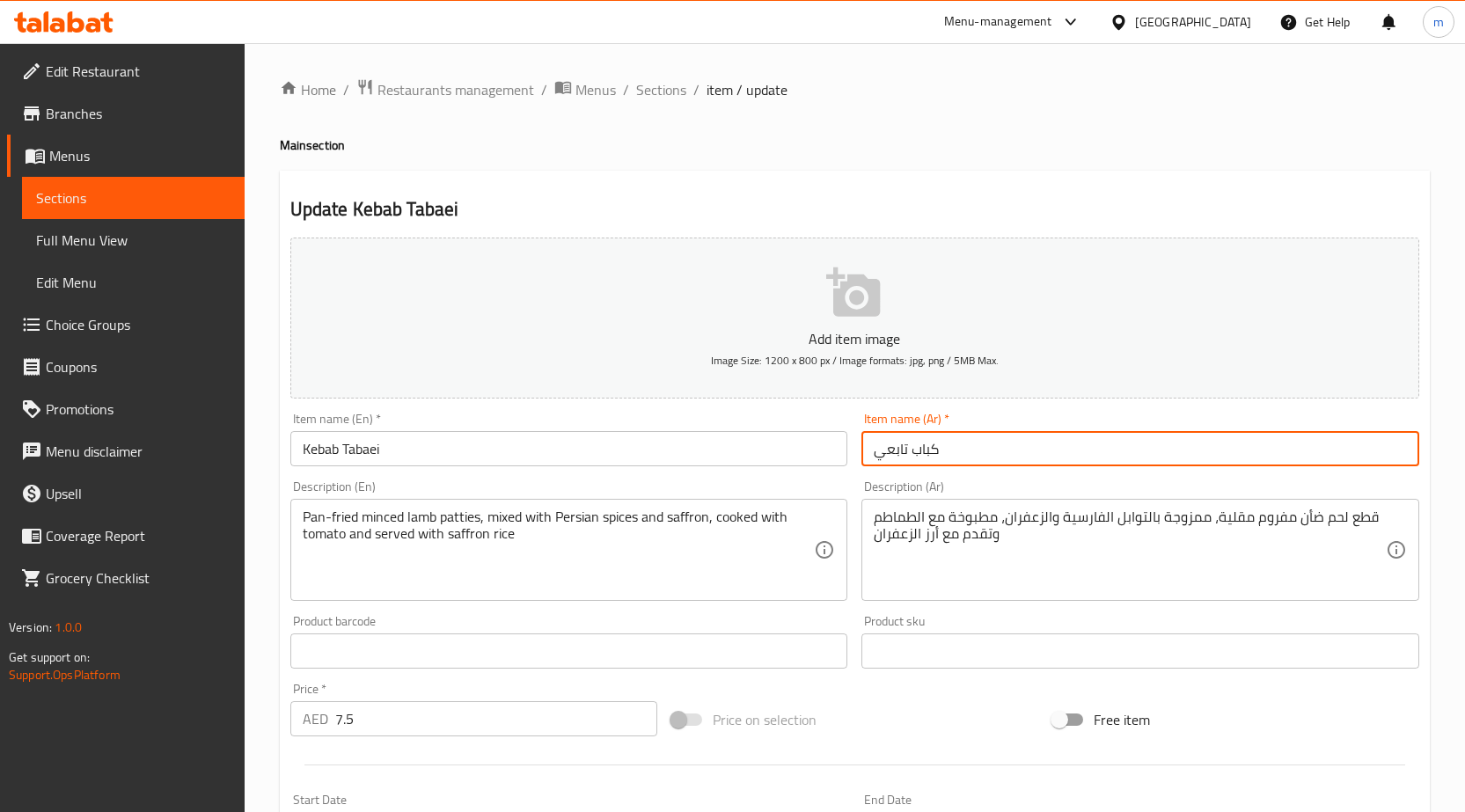
click at [871, 448] on input "كباب تابعي" at bounding box center [1140, 448] width 558 height 35
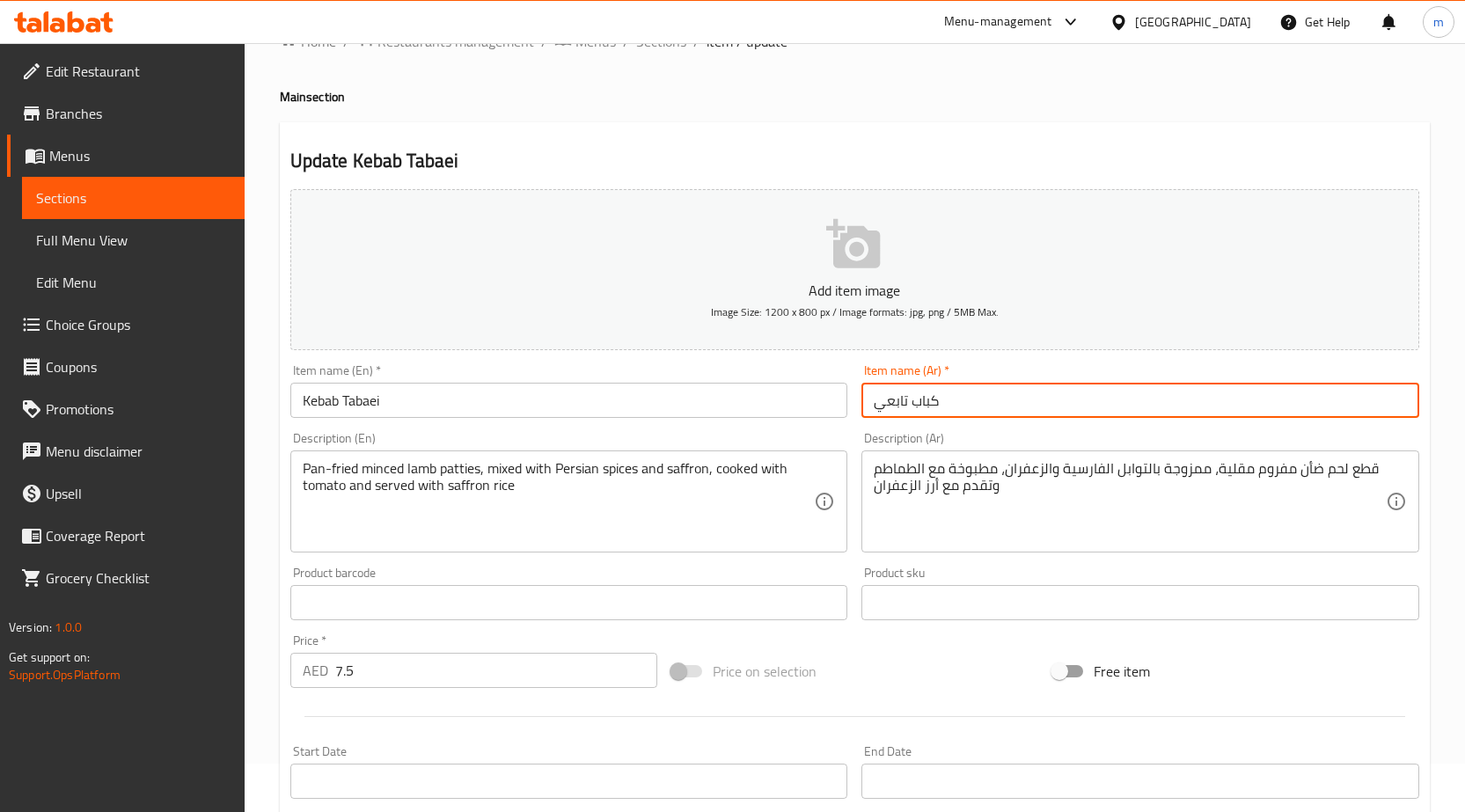
scroll to position [88, 0]
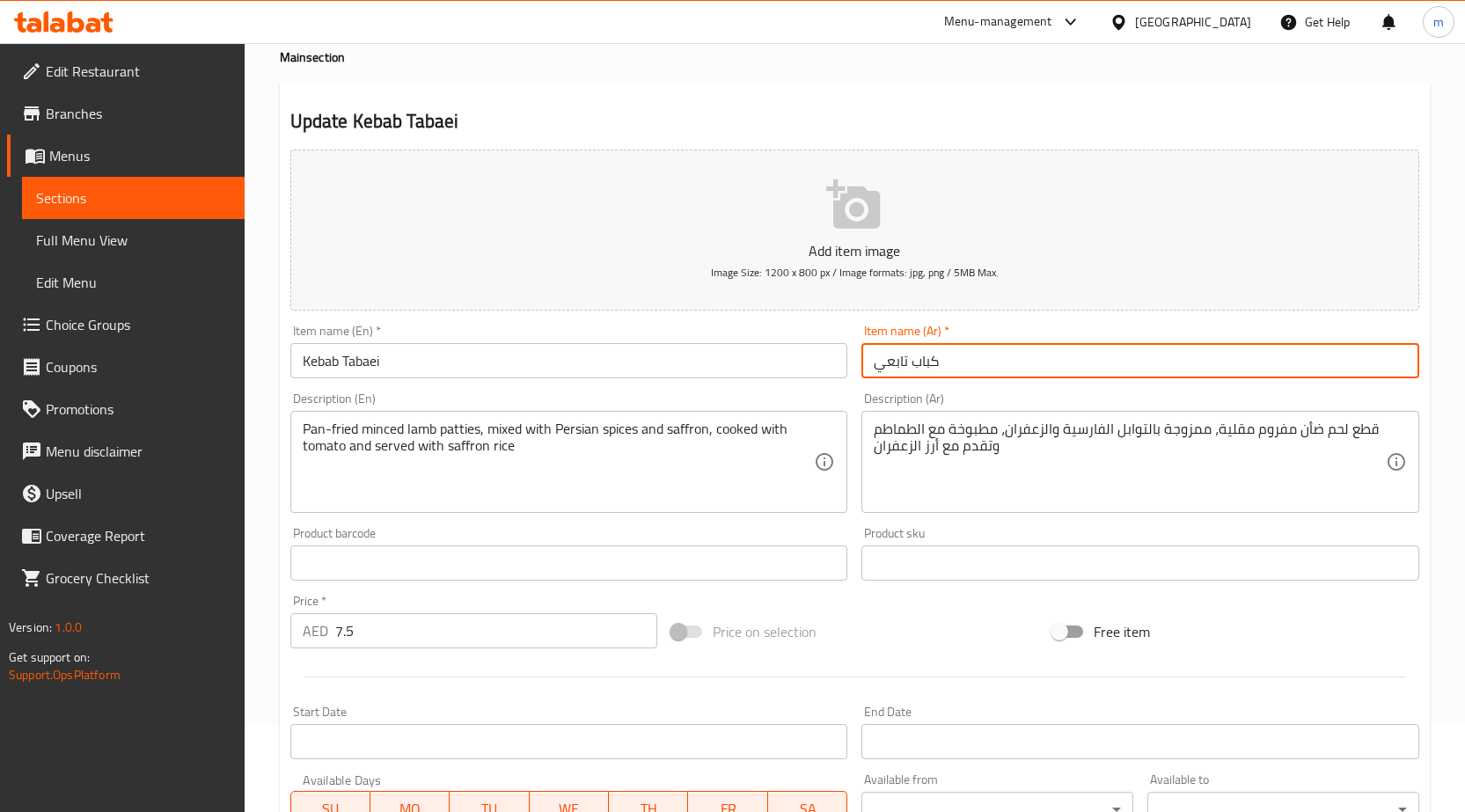
click at [897, 365] on input "كباب تابعي" at bounding box center [1140, 360] width 558 height 35
click at [890, 365] on input "كباب تابعي" at bounding box center [1140, 360] width 558 height 35
type input "كباب تابعي"
click at [60, 232] on span "Full Menu View" at bounding box center [132, 240] width 194 height 21
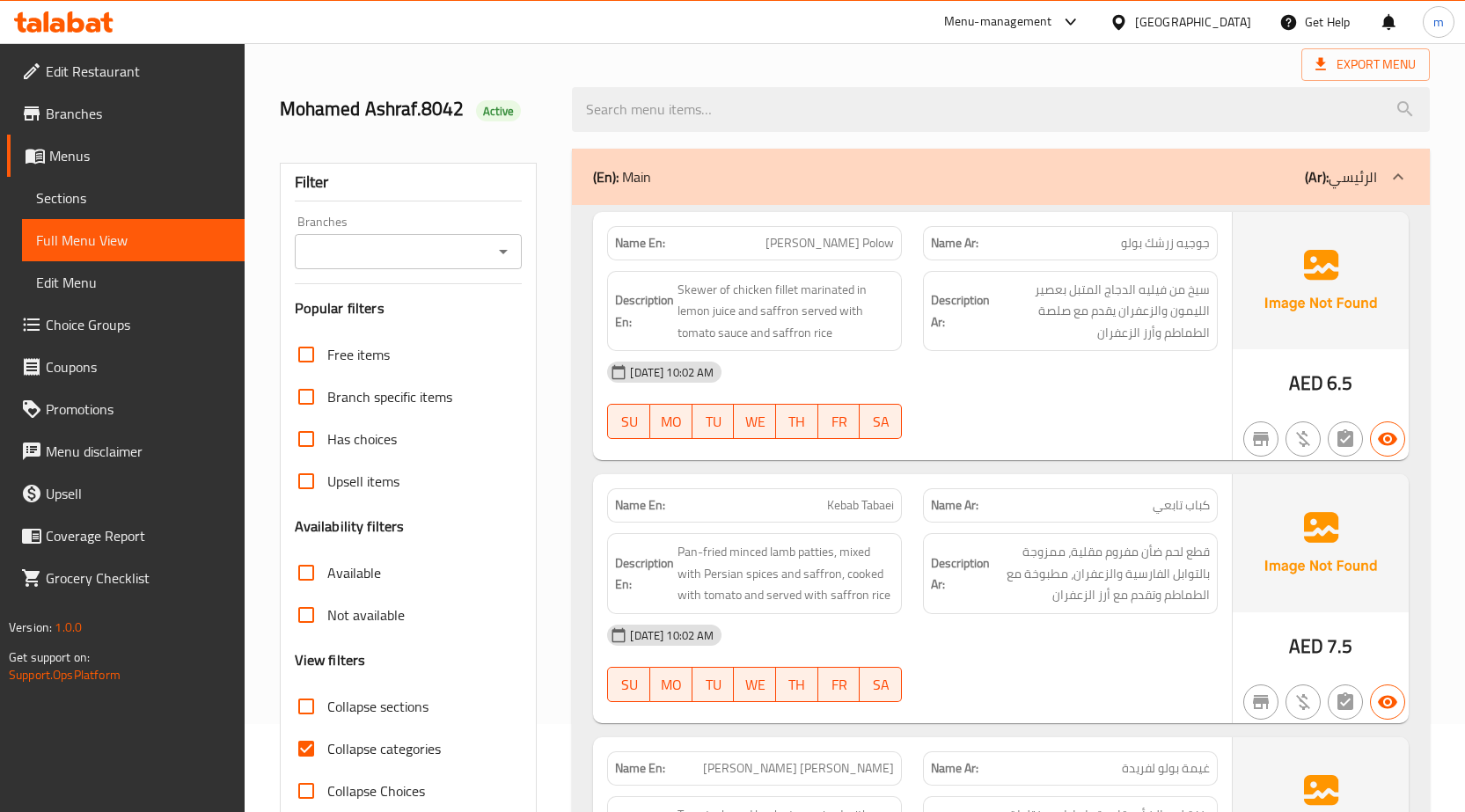
click at [311, 752] on input "Collapse categories" at bounding box center [306, 748] width 42 height 42
checkbox input "false"
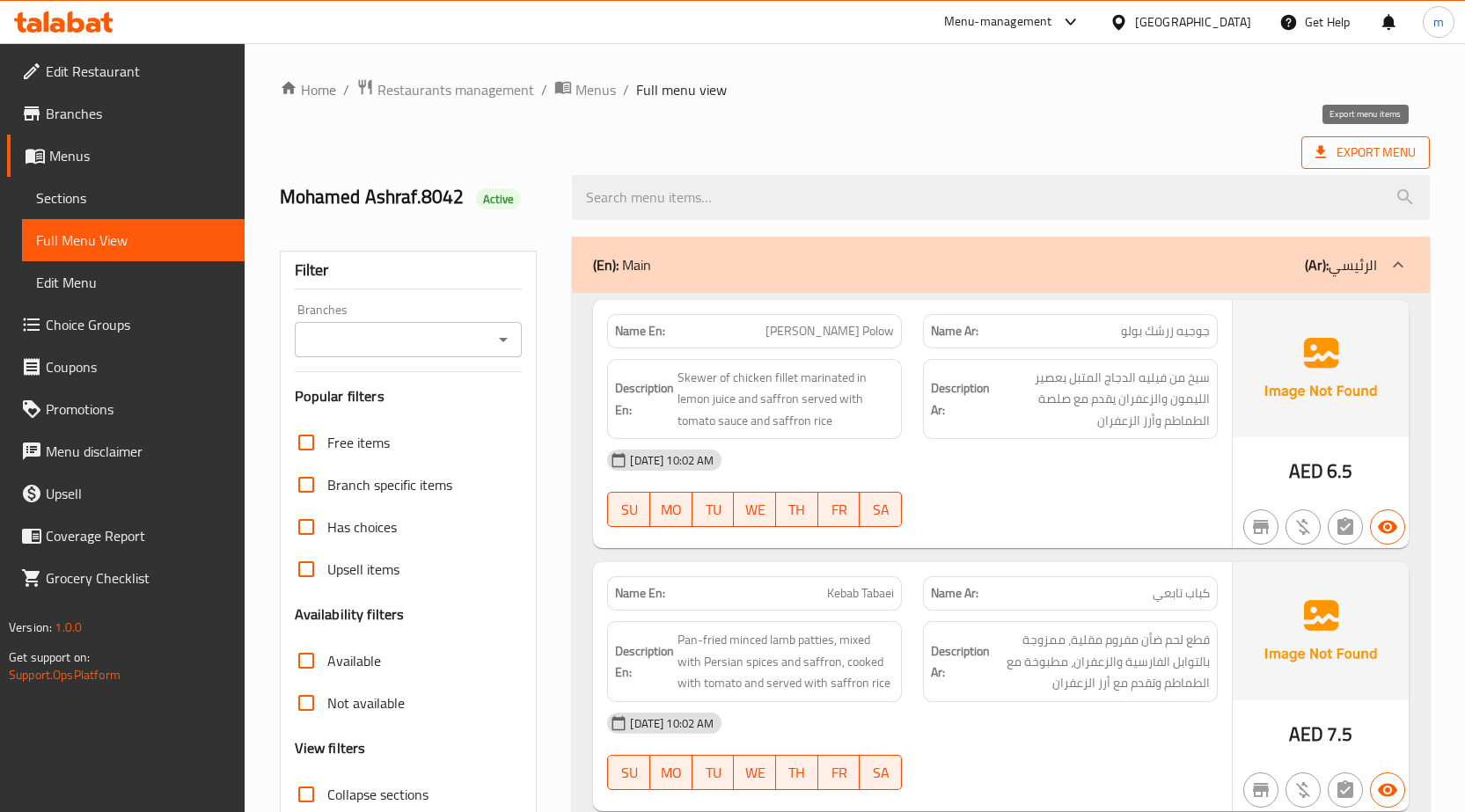
click at [1385, 142] on span "Export Menu" at bounding box center [1365, 152] width 100 height 22
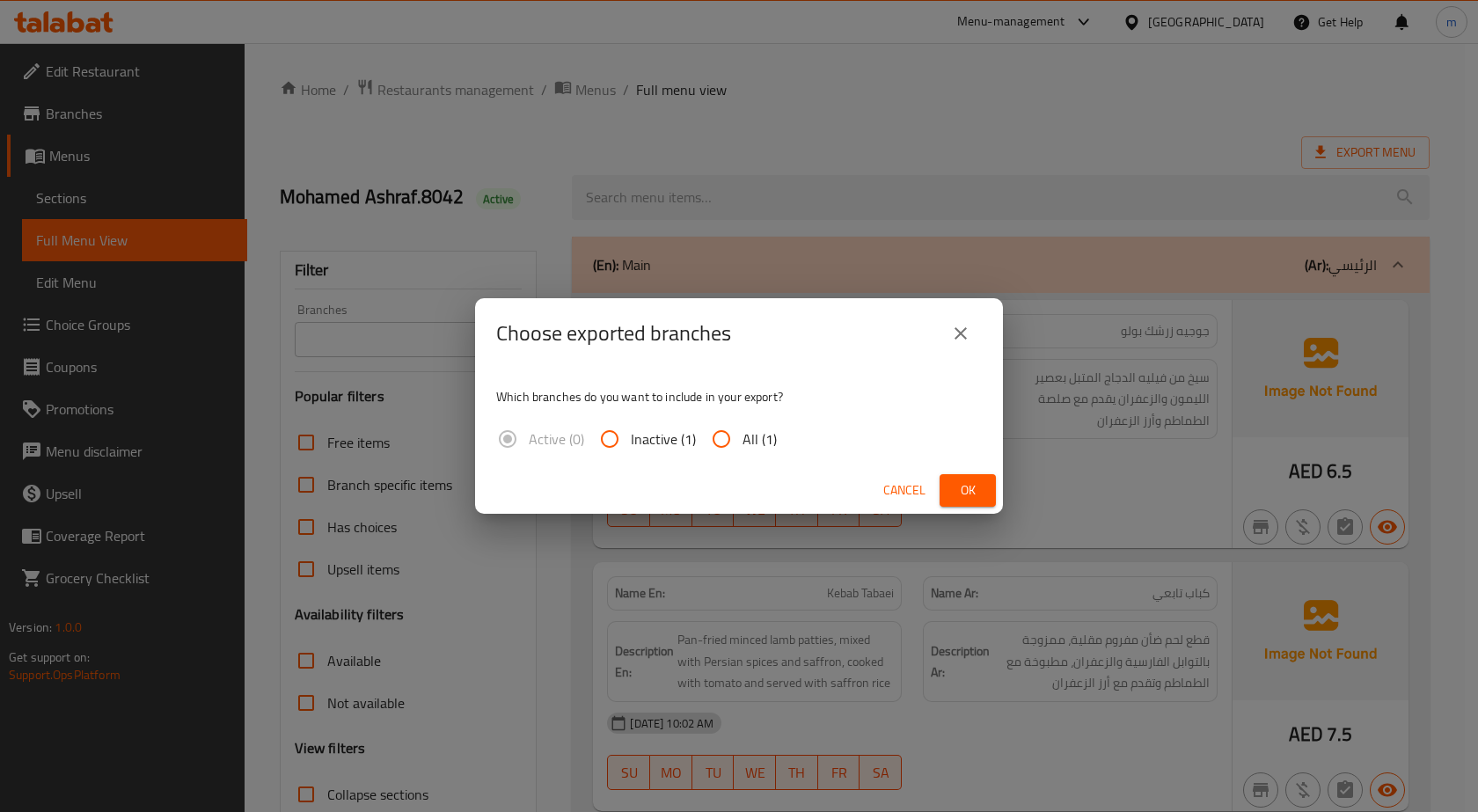
click at [718, 439] on input "All (1)" at bounding box center [721, 438] width 42 height 42
radio input "true"
click at [967, 491] on span "Ok" at bounding box center [968, 490] width 28 height 22
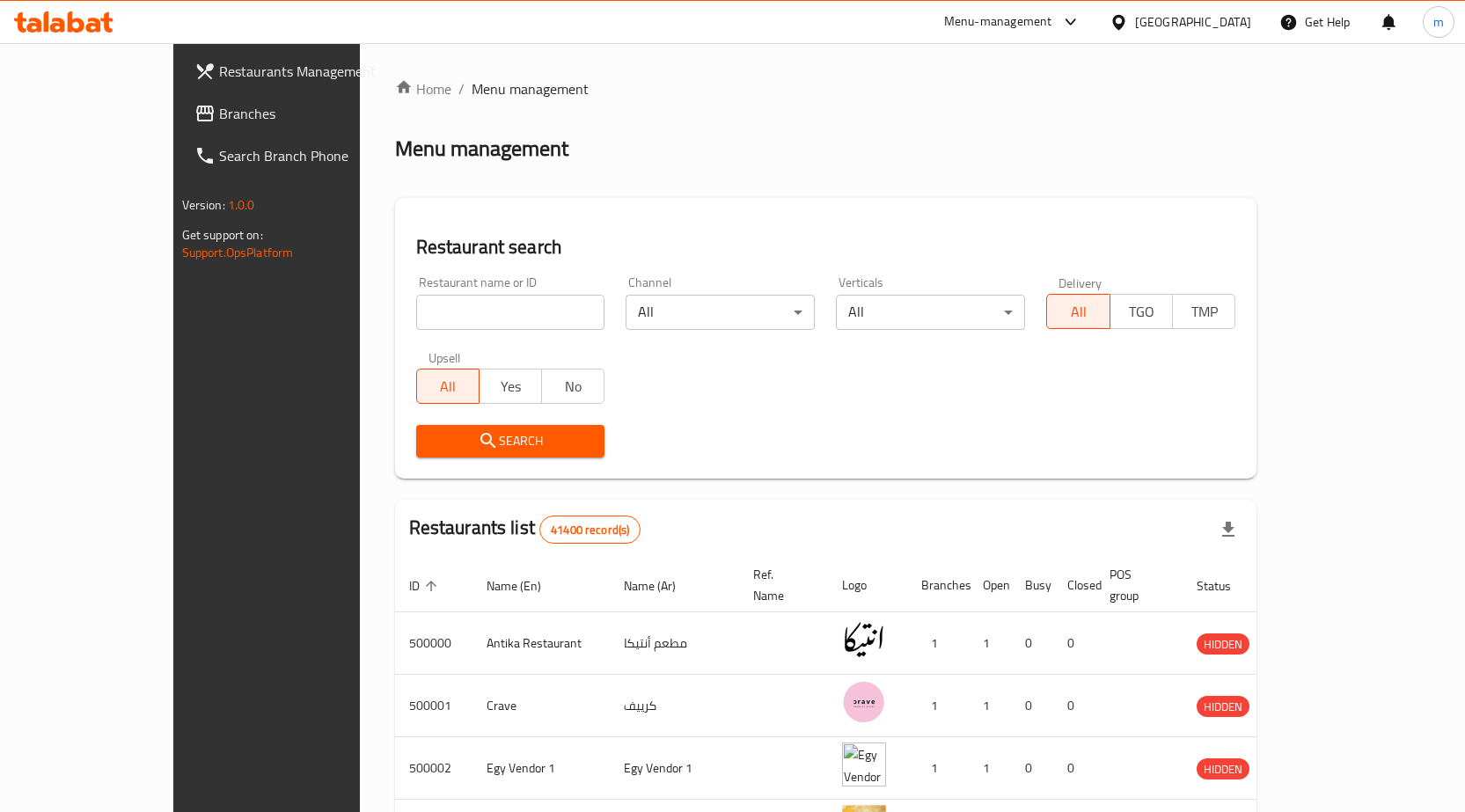
click at [219, 104] on span "Branches" at bounding box center [311, 114] width 185 height 21
